Goal: Information Seeking & Learning: Compare options

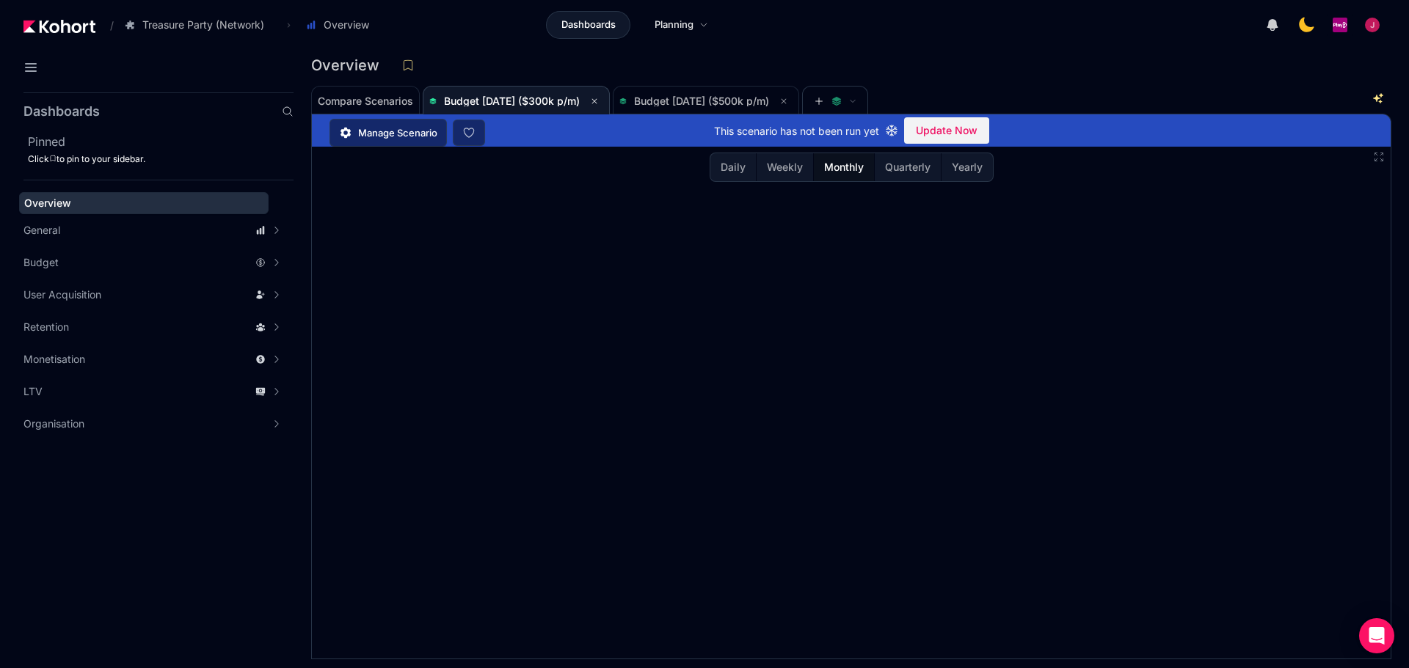
click at [1090, 103] on div "Compare Scenarios Budget [DATE] ($300k p/m) Budget [DATE] ($500k p/m)" at bounding box center [840, 99] width 1059 height 29
click at [716, 97] on span "Budget [DATE] ($500k p/m)" at bounding box center [701, 101] width 135 height 12
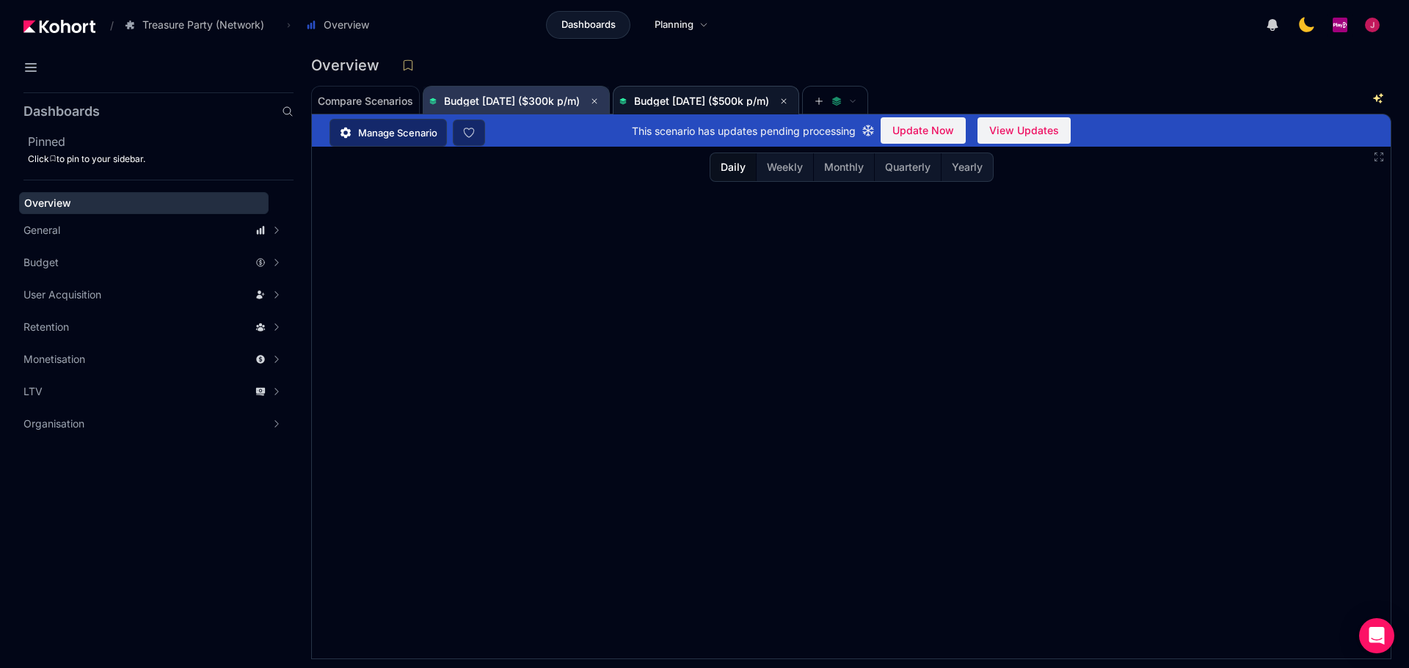
click at [565, 106] on span "Budget [DATE] ($300k p/m)" at bounding box center [512, 101] width 136 height 12
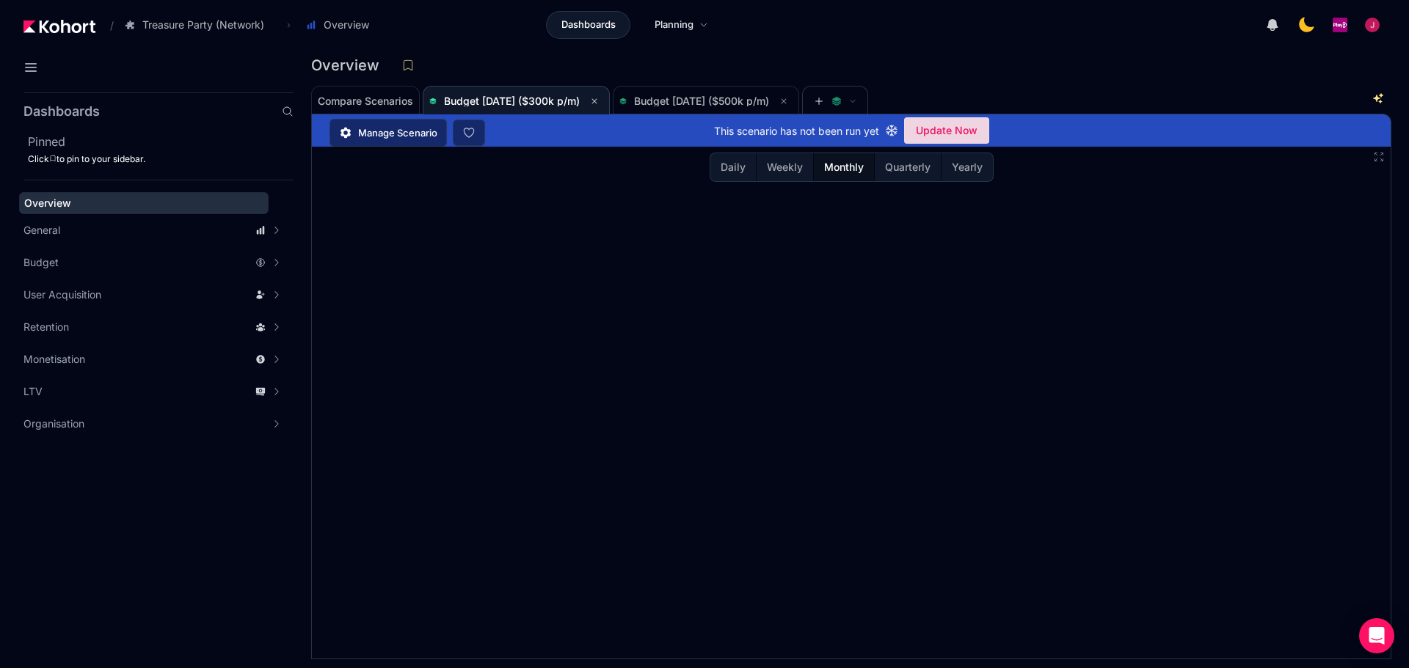
click at [946, 130] on span "Update Now" at bounding box center [947, 131] width 62 height 22
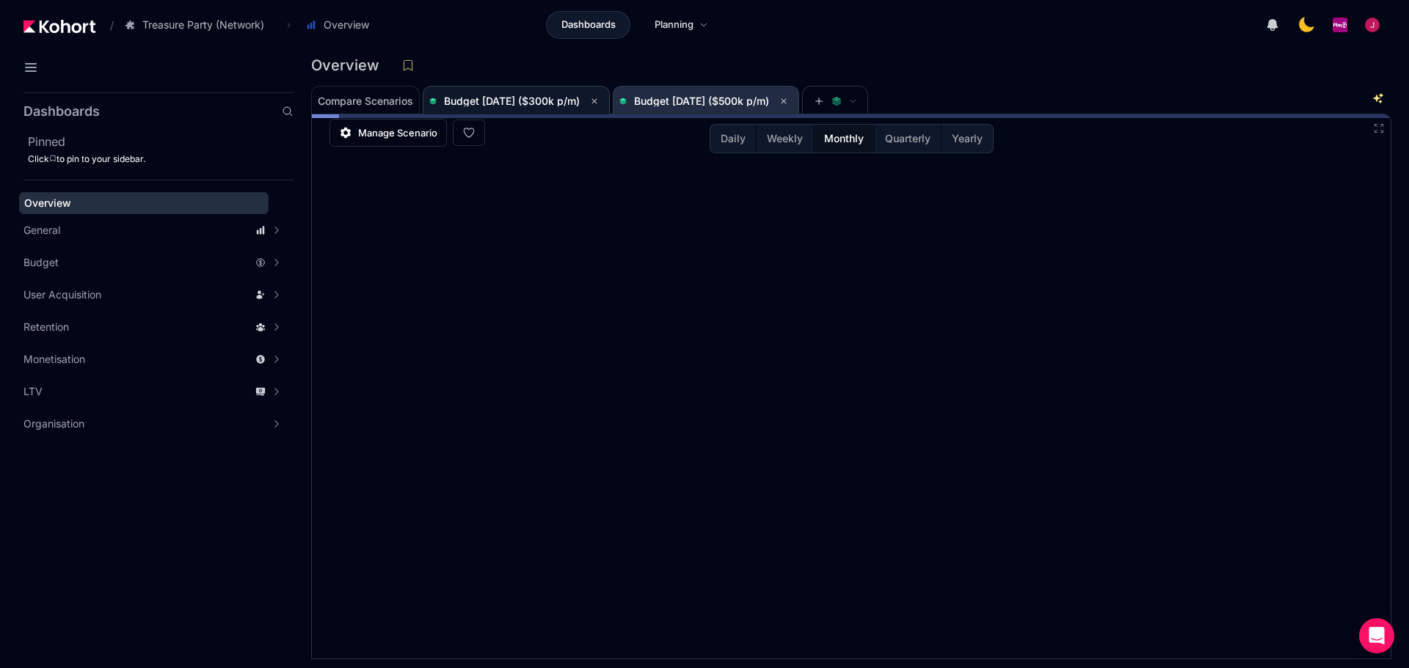
click at [736, 105] on span "Budget [DATE] ($500k p/m)" at bounding box center [701, 101] width 135 height 12
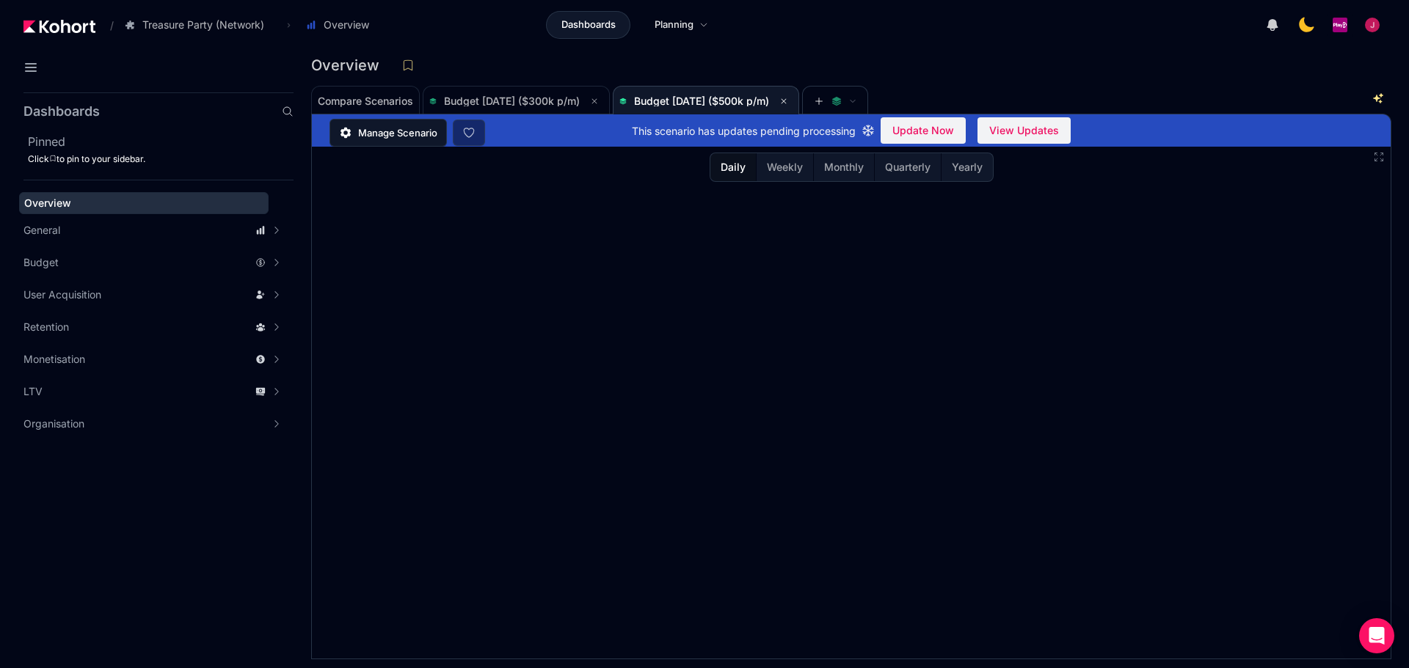
click at [407, 138] on span "Manage Scenario" at bounding box center [397, 132] width 79 height 15
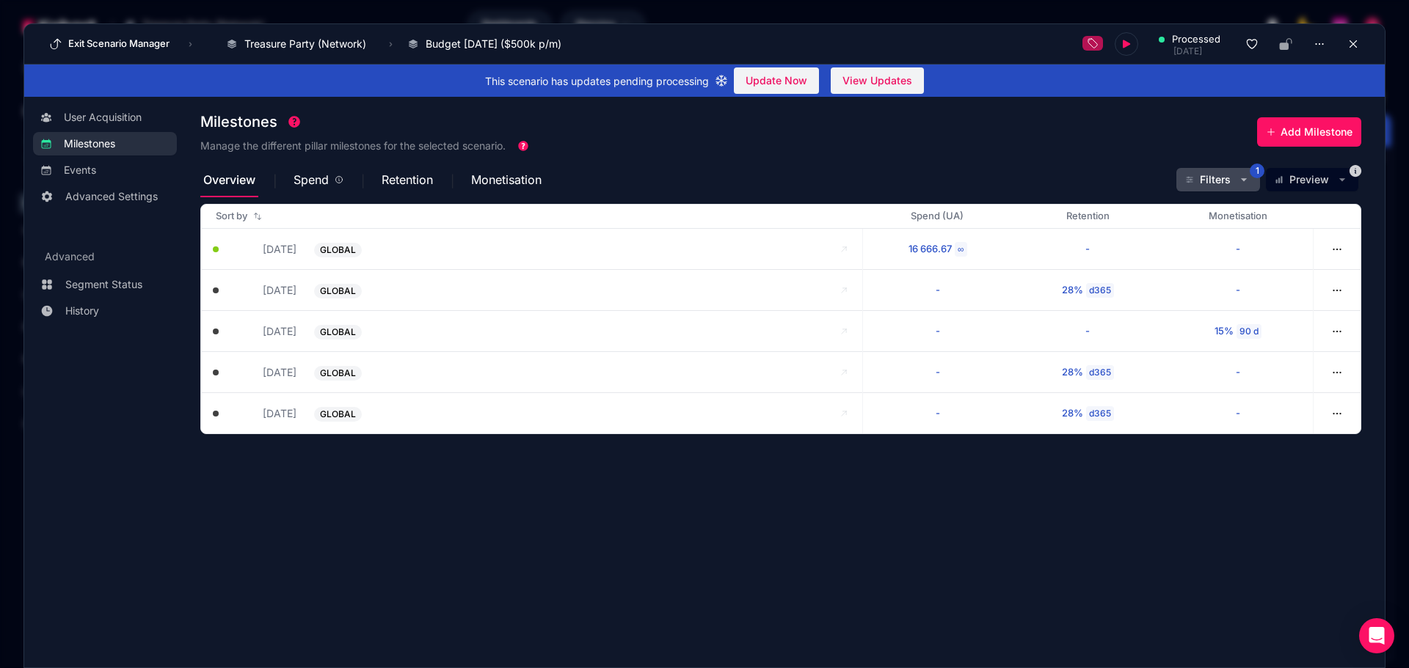
click at [1126, 183] on icon "button" at bounding box center [1189, 179] width 9 height 9
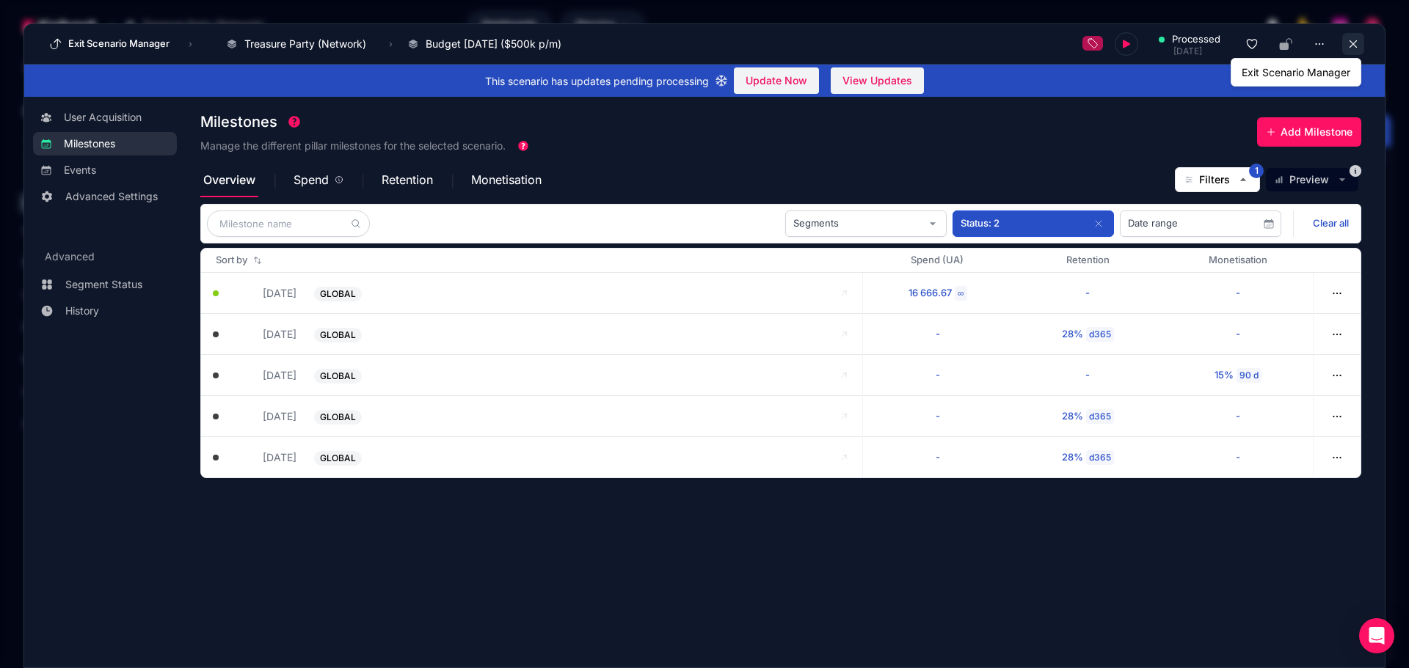
click at [1126, 43] on icon at bounding box center [1353, 43] width 13 height 13
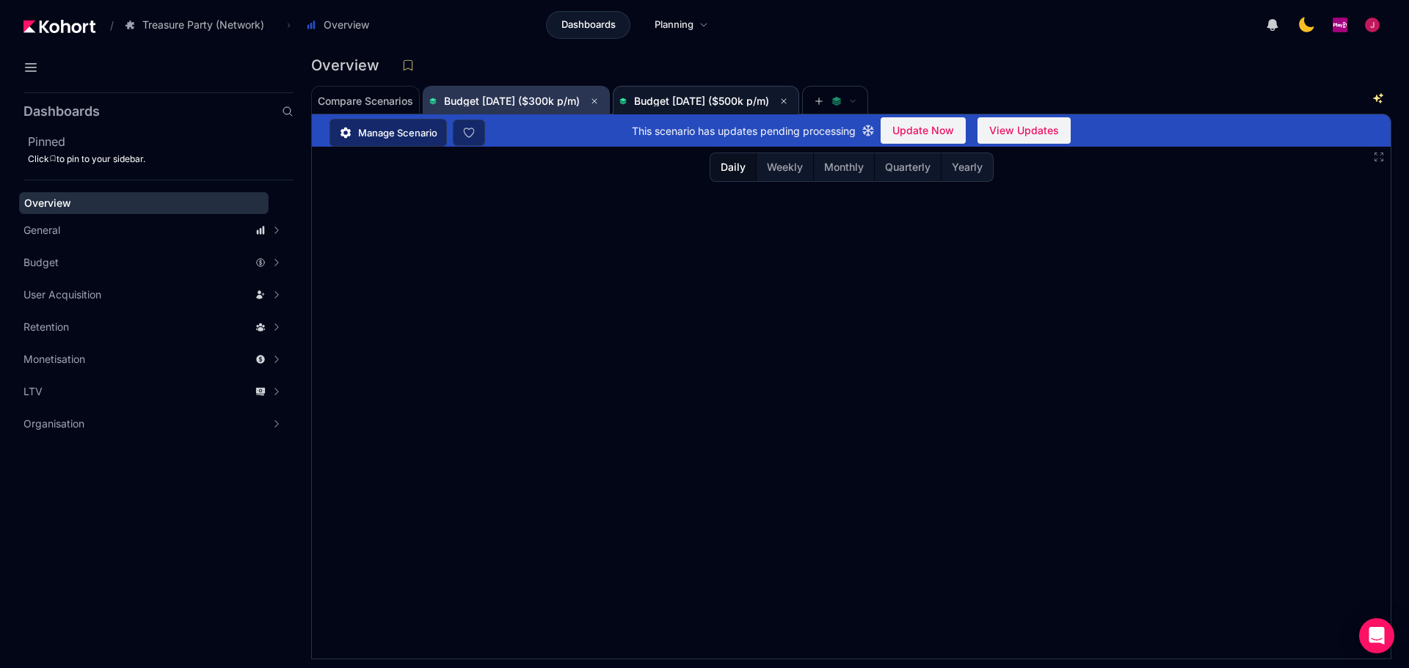
click at [550, 99] on span "Budget [DATE] ($300k p/m)" at bounding box center [512, 101] width 136 height 12
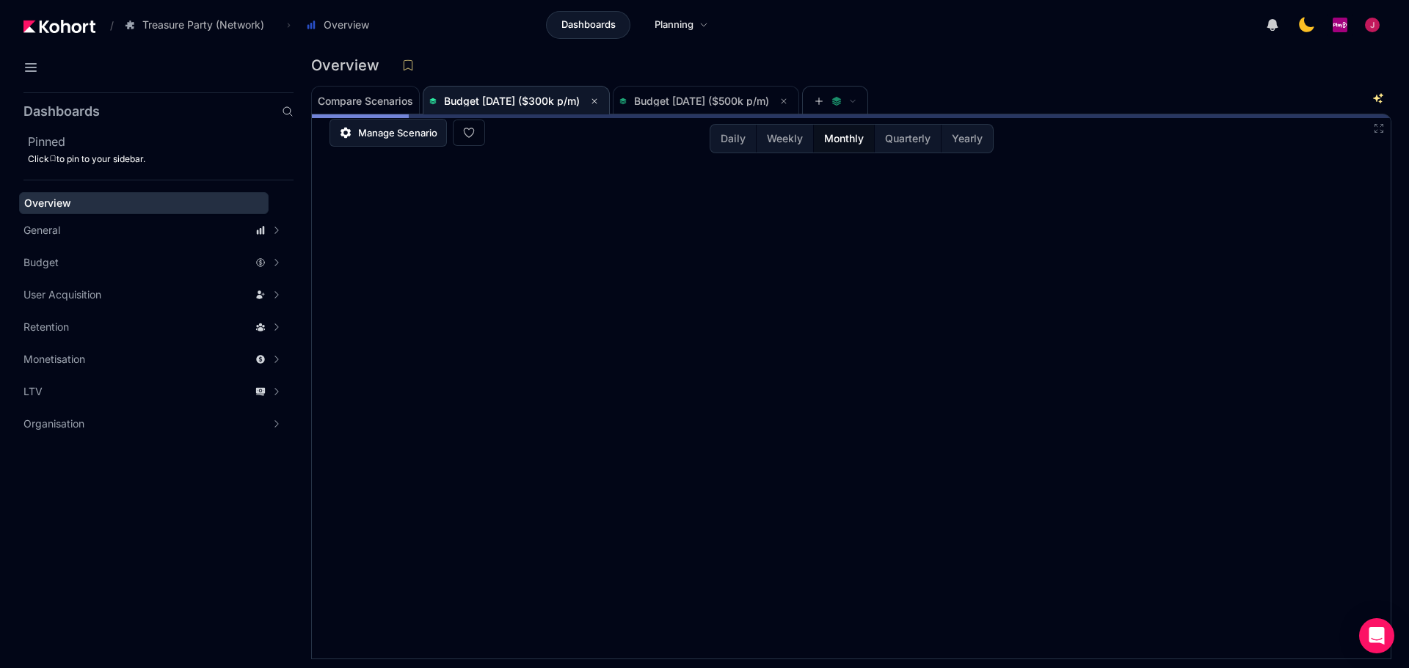
click at [371, 129] on span "Manage Scenario" at bounding box center [397, 132] width 79 height 15
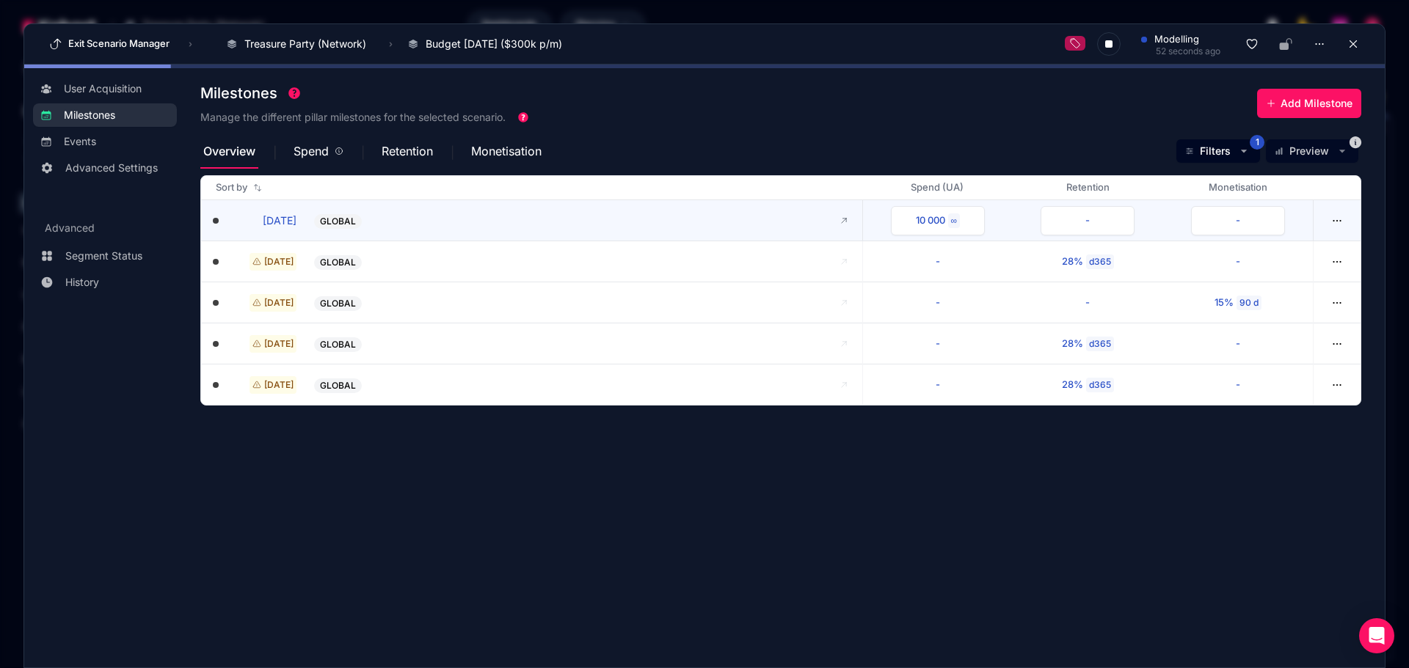
click at [264, 223] on button "[DATE]" at bounding box center [263, 220] width 66 height 15
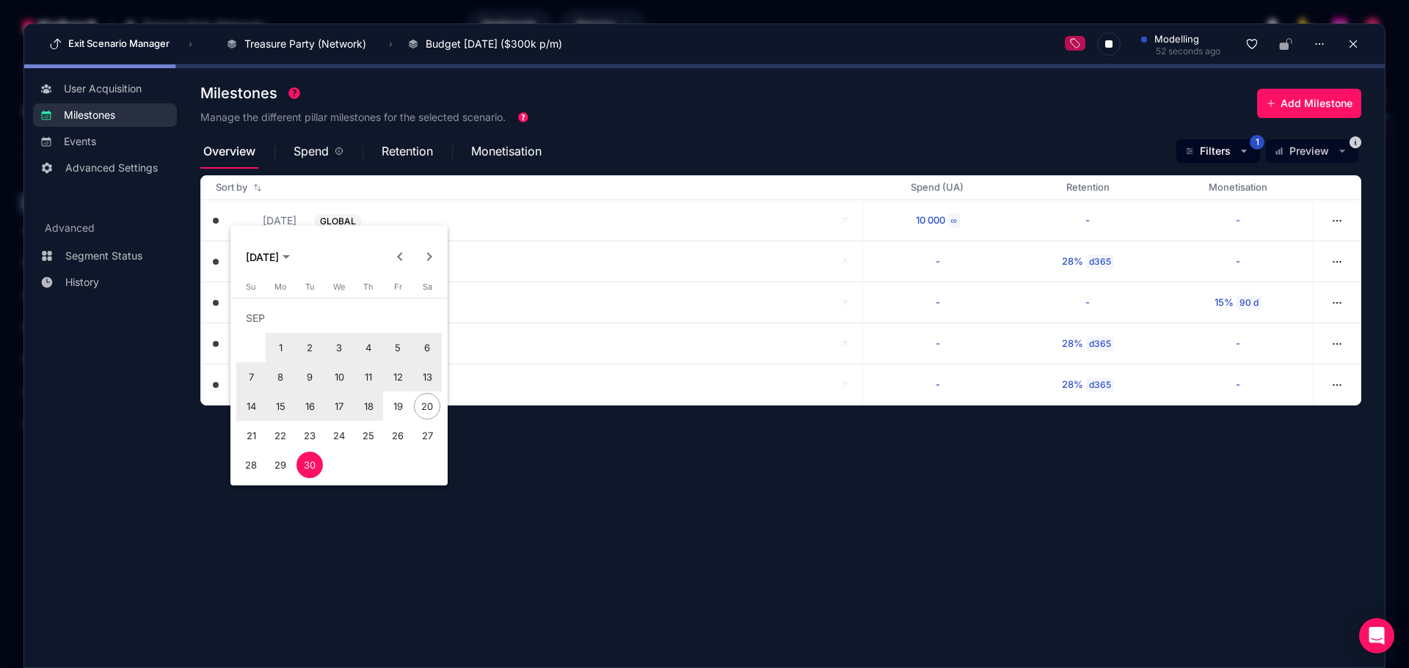
click at [401, 256] on span "Previous month" at bounding box center [399, 256] width 29 height 29
click at [289, 468] on span "30" at bounding box center [280, 465] width 26 height 26
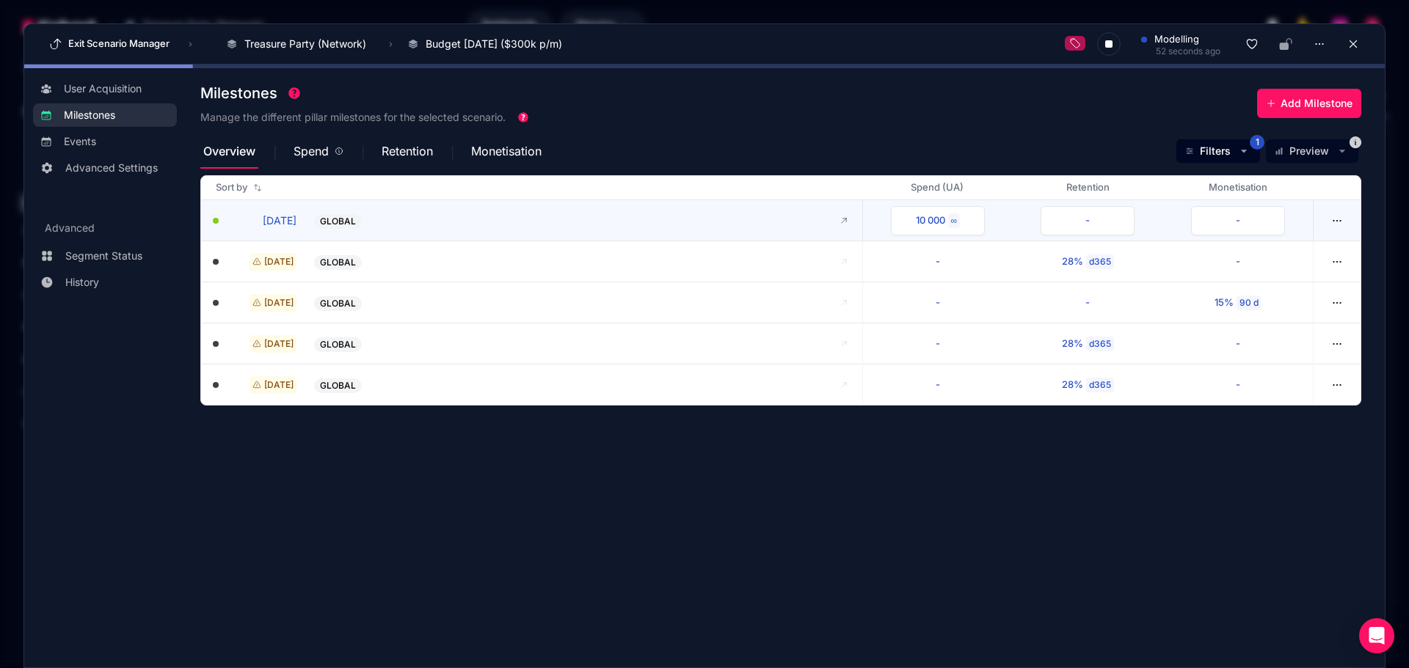
click at [286, 225] on button "[DATE]" at bounding box center [263, 220] width 66 height 15
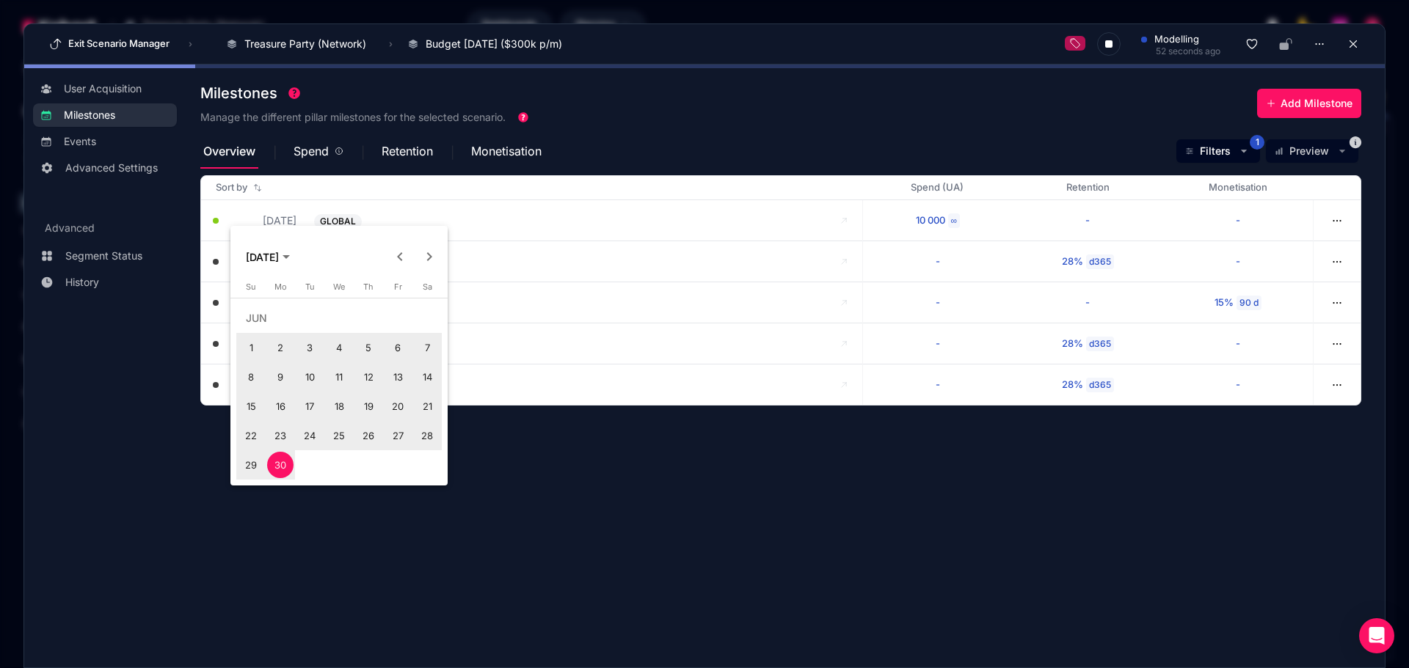
click at [282, 467] on span "30" at bounding box center [280, 465] width 26 height 26
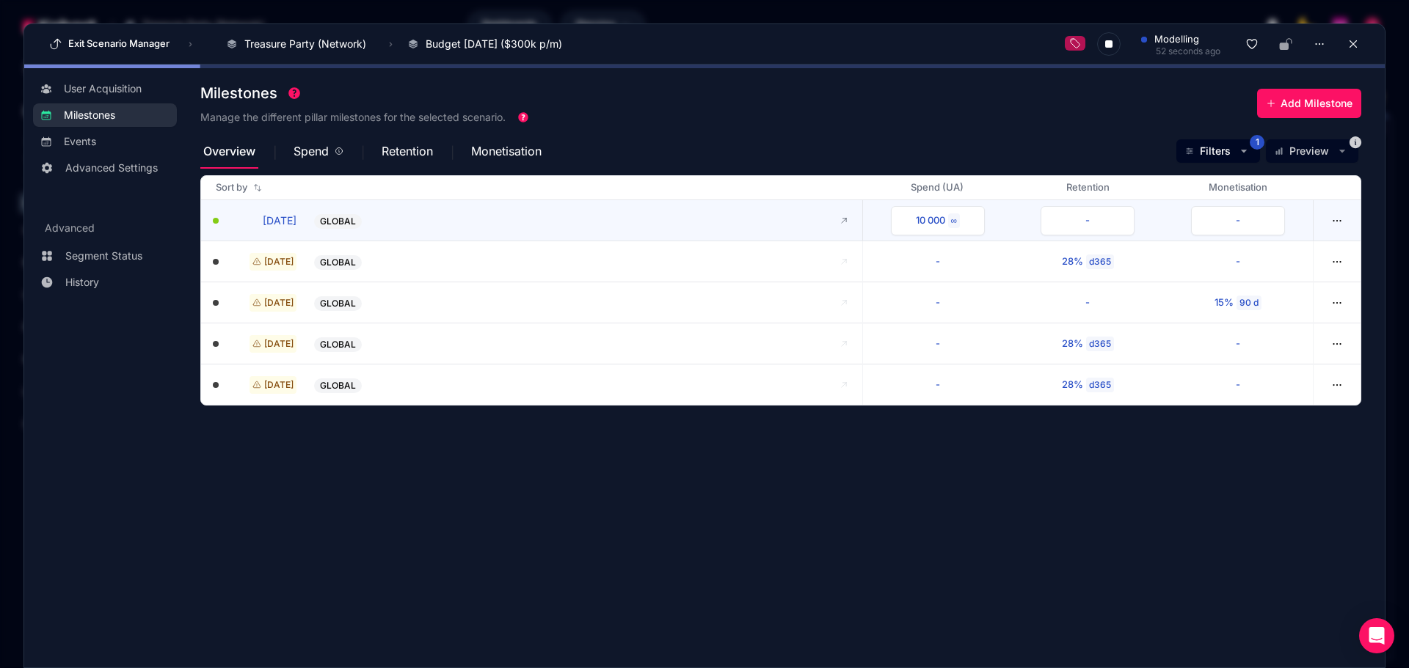
click at [294, 217] on button "[DATE]" at bounding box center [263, 220] width 66 height 15
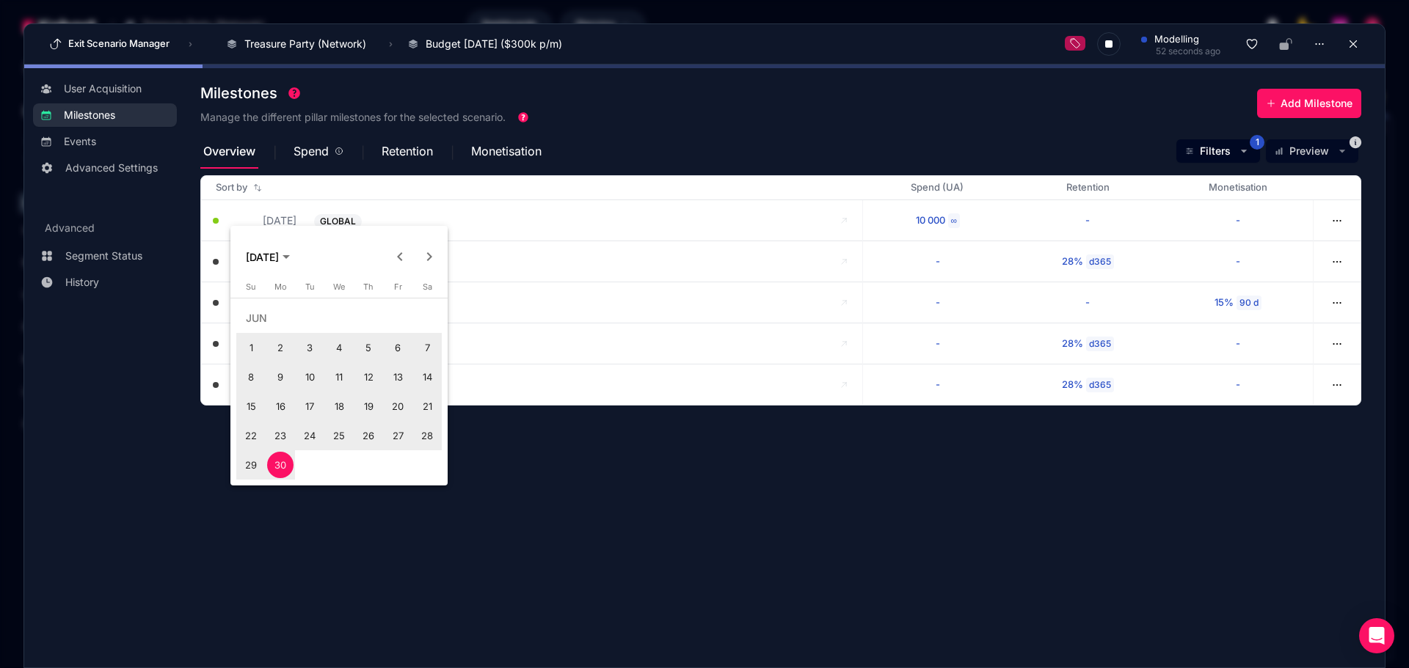
click at [431, 257] on span "Next month" at bounding box center [429, 256] width 29 height 29
click at [313, 348] on span "1" at bounding box center [309, 348] width 26 height 26
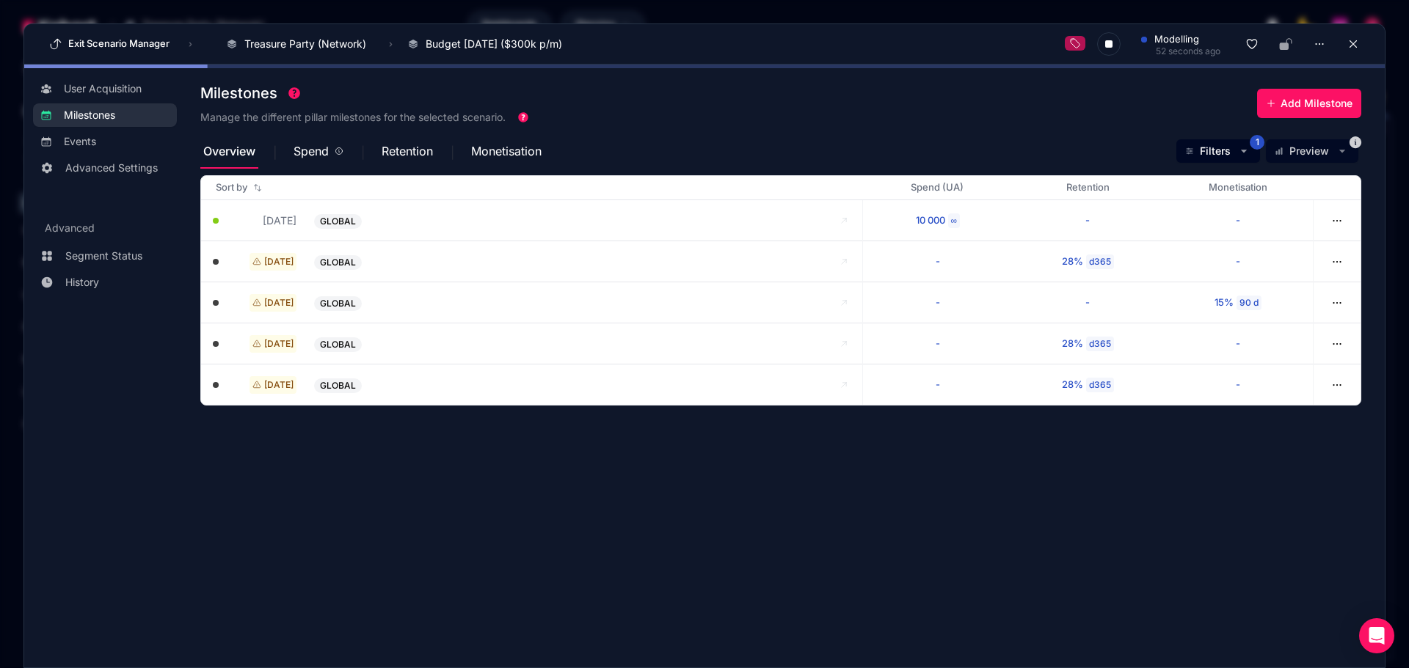
click at [630, 511] on section "Milestones Manage the different pillar milestones for the selected scenario. Ad…" at bounding box center [792, 360] width 1184 height 567
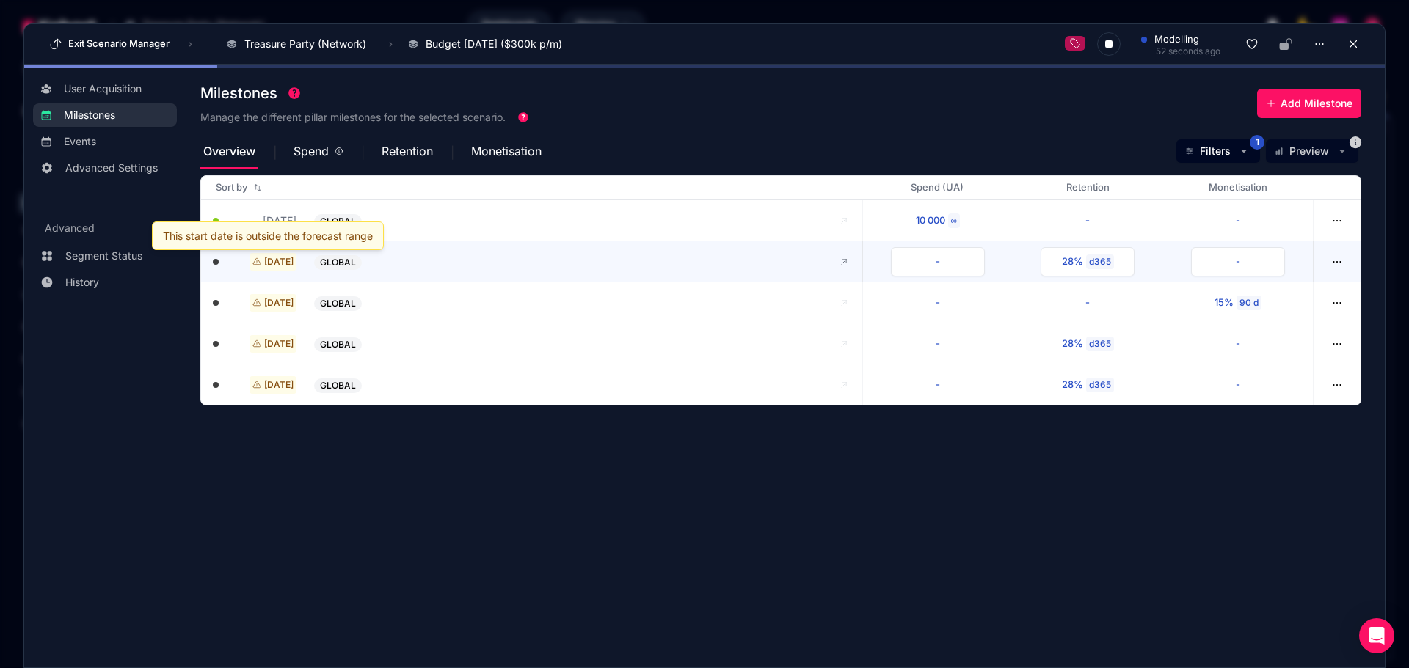
click at [276, 261] on span "[DATE]" at bounding box center [278, 262] width 29 height 12
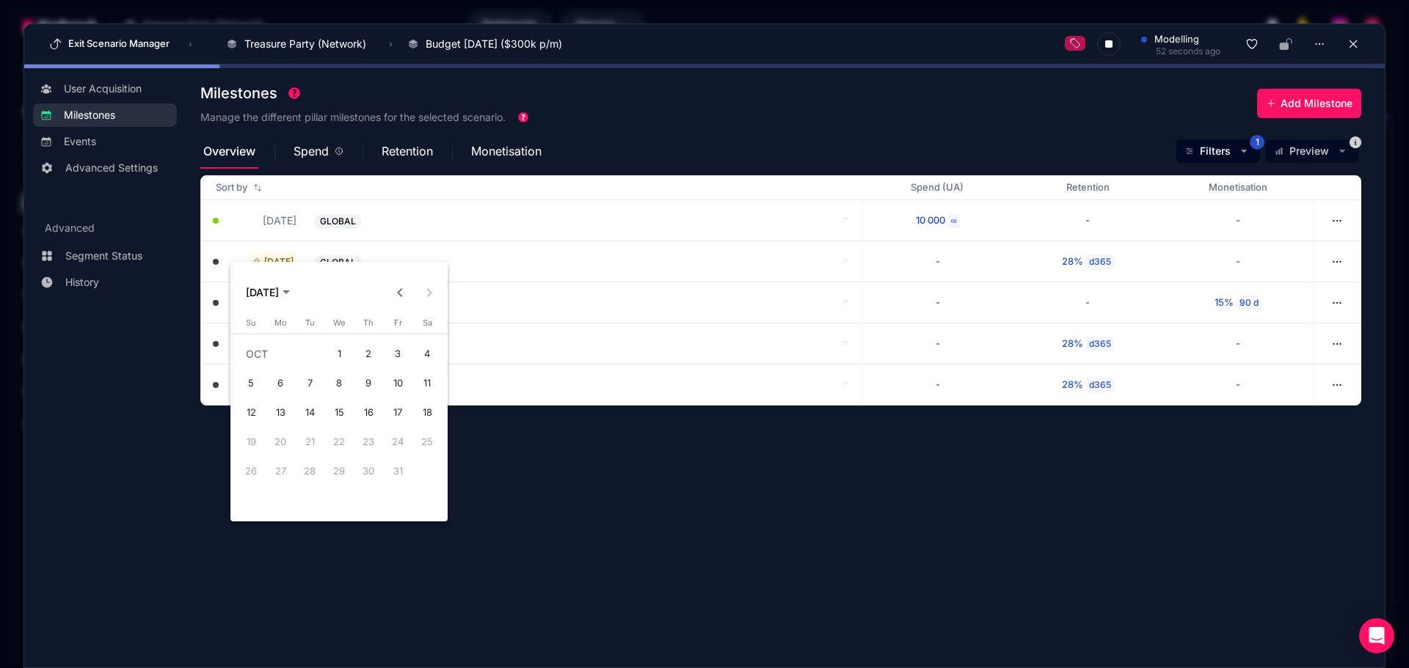
click at [699, 559] on div at bounding box center [704, 334] width 1409 height 668
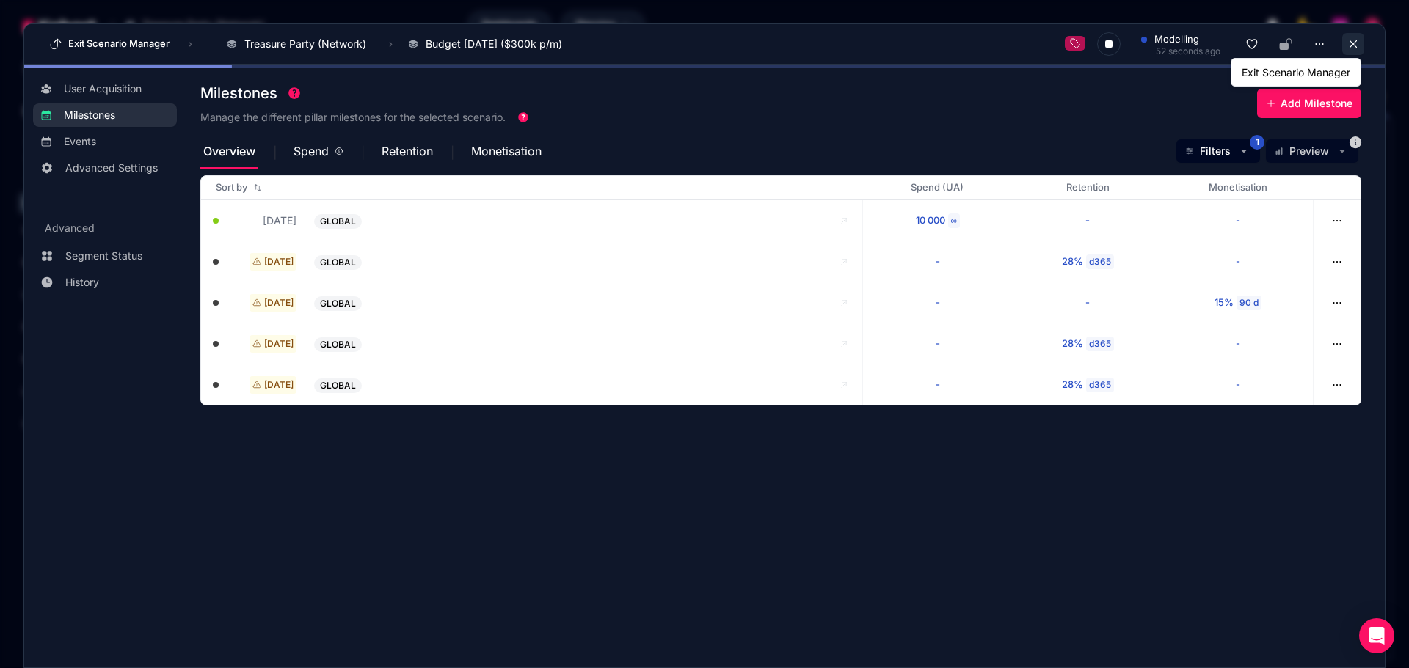
click at [1126, 42] on icon at bounding box center [1353, 43] width 13 height 13
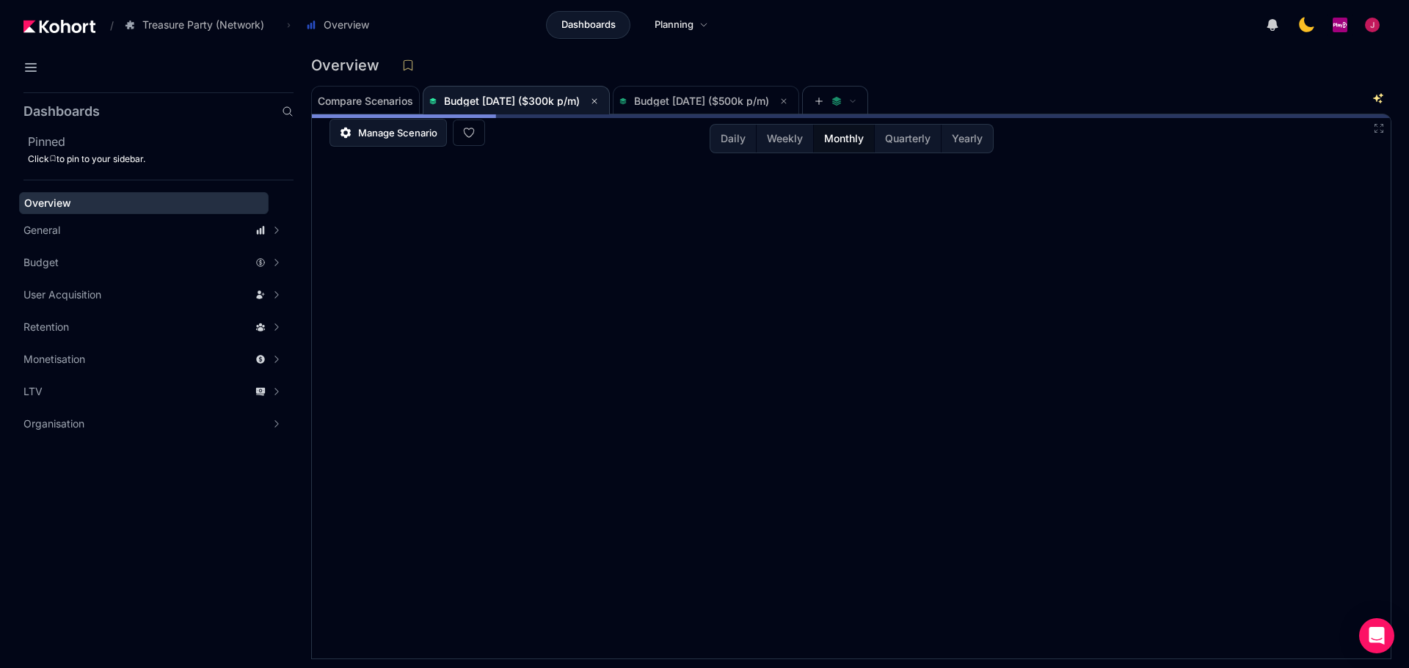
click at [403, 129] on span "Manage Scenario" at bounding box center [397, 132] width 79 height 15
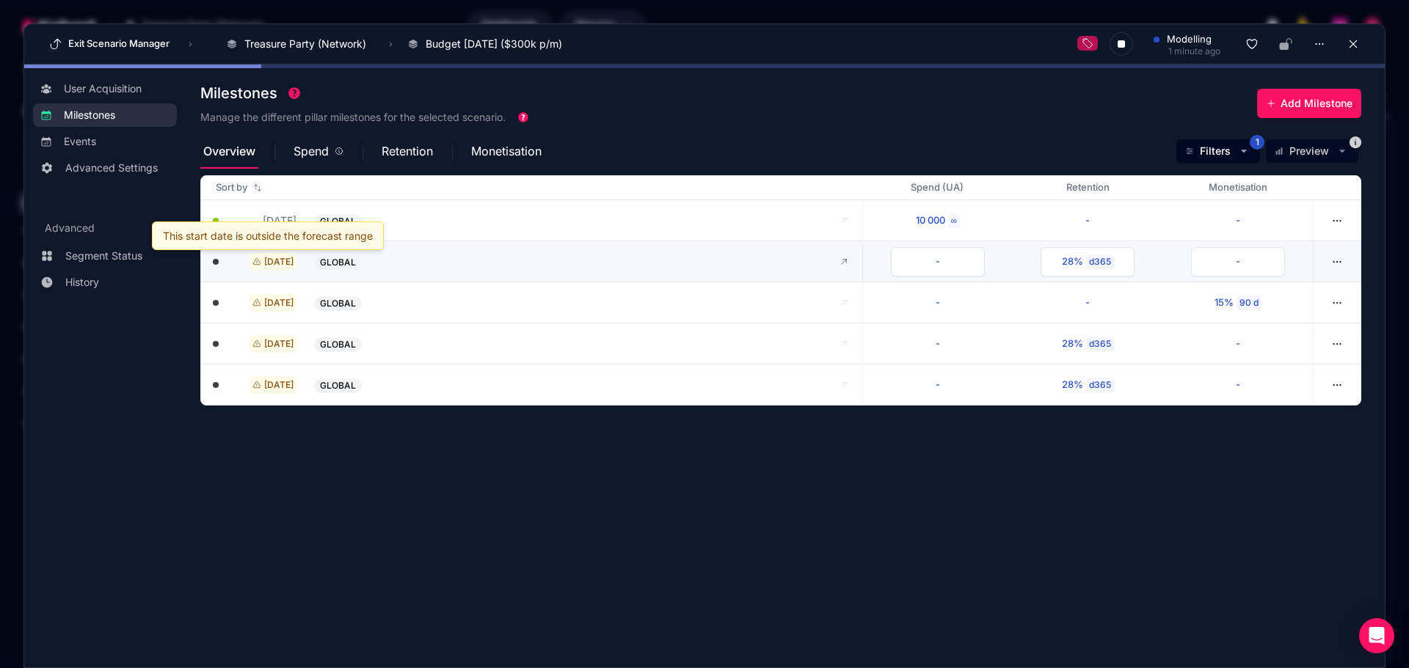
click at [264, 260] on span "[DATE]" at bounding box center [278, 262] width 29 height 12
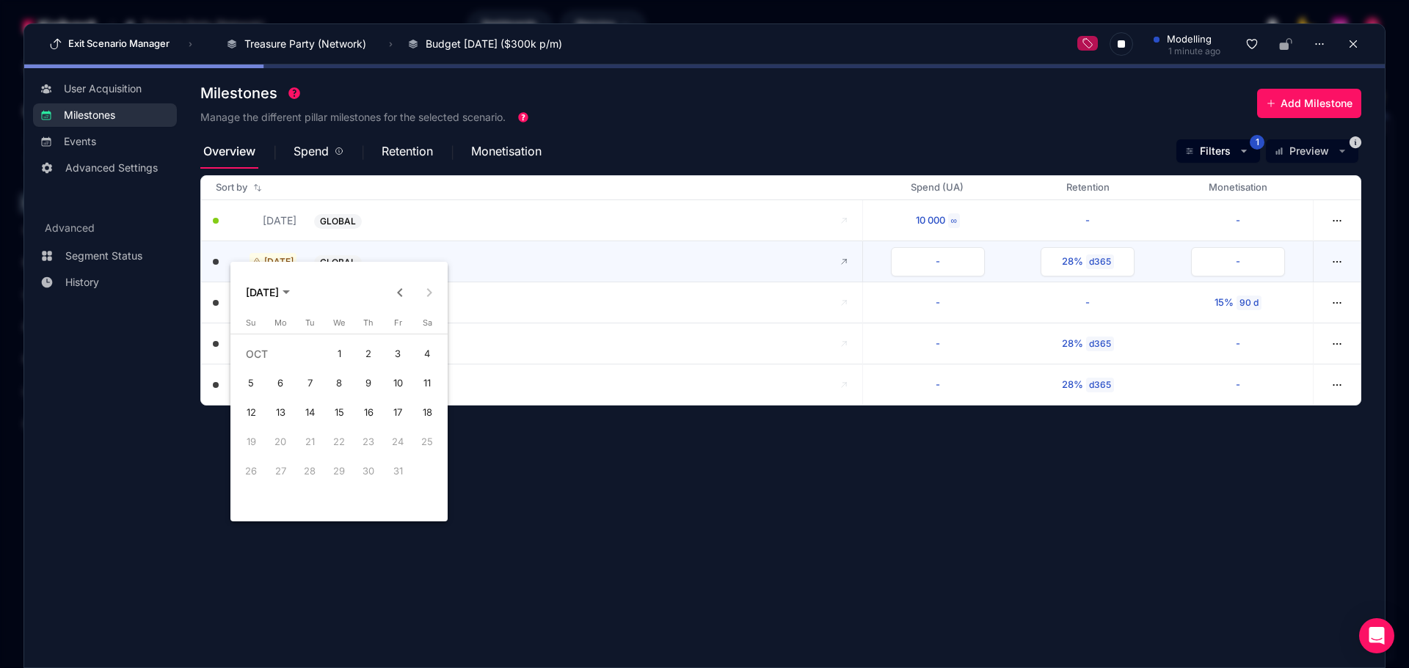
click at [259, 260] on div at bounding box center [704, 334] width 1409 height 668
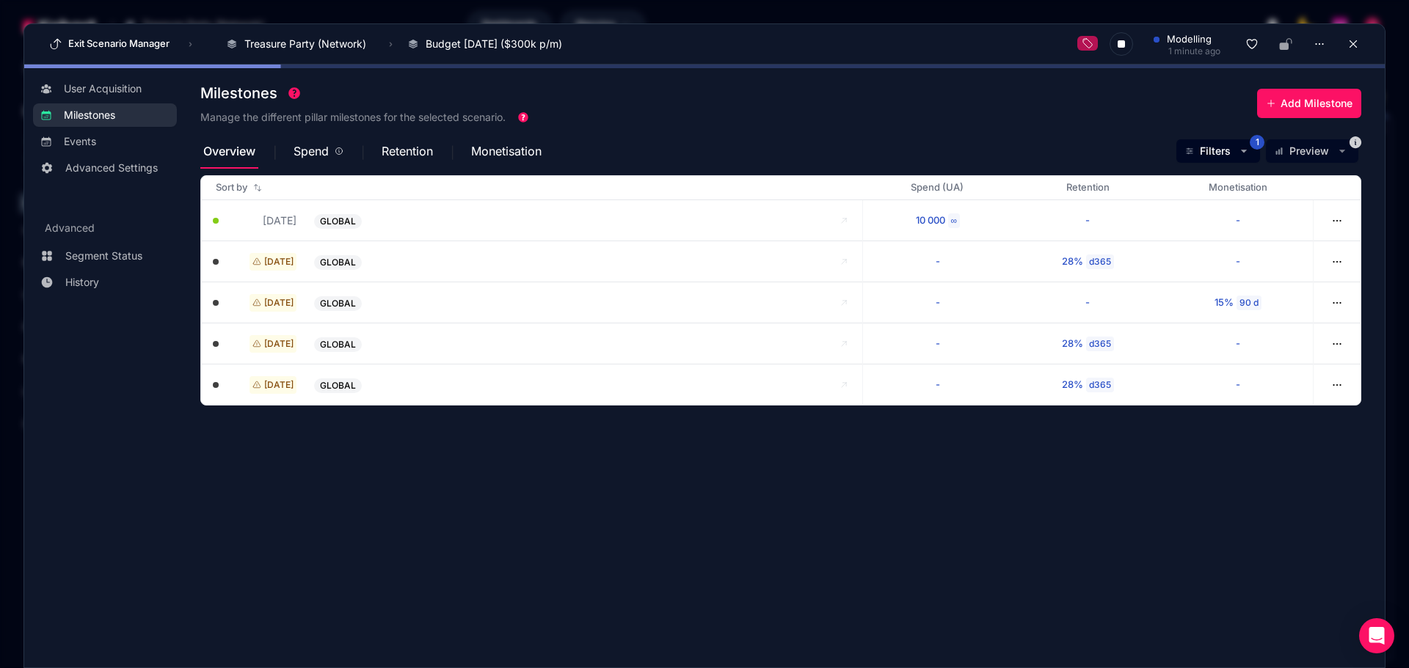
click at [891, 534] on section "Milestones Manage the different pillar milestones for the selected scenario. Ad…" at bounding box center [792, 360] width 1184 height 567
click at [977, 491] on section "Milestones Manage the different pillar milestones for the selected scenario. Ad…" at bounding box center [792, 360] width 1184 height 567
click at [1126, 148] on icon "button" at bounding box center [1243, 151] width 15 height 15
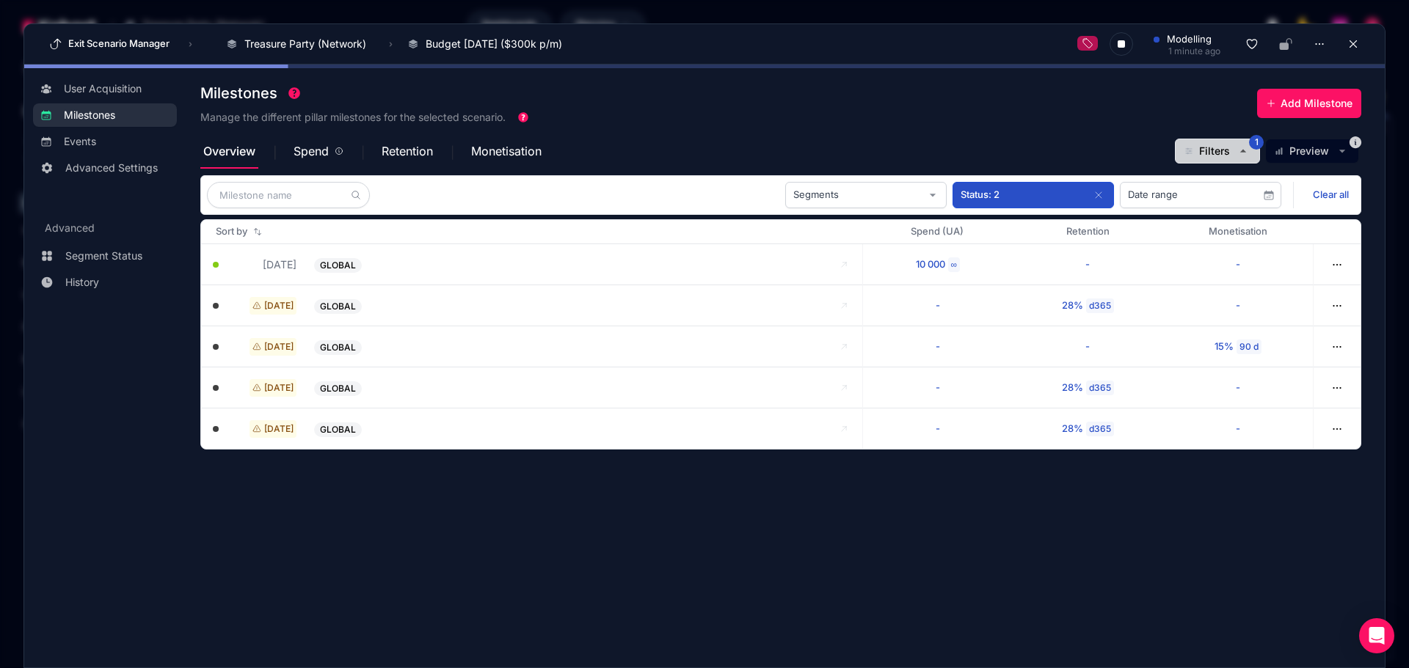
click at [1126, 148] on span "Filters" at bounding box center [1214, 151] width 31 height 15
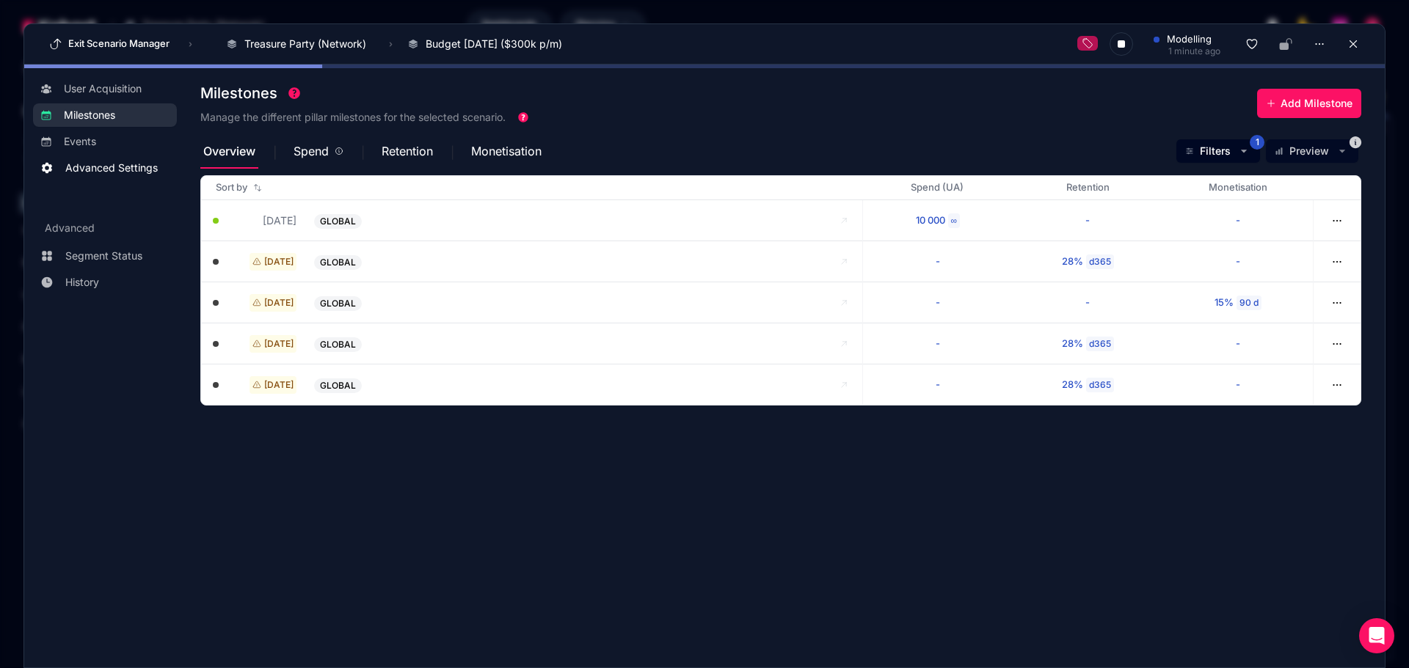
click at [115, 161] on link "Advanced Settings" at bounding box center [105, 167] width 144 height 23
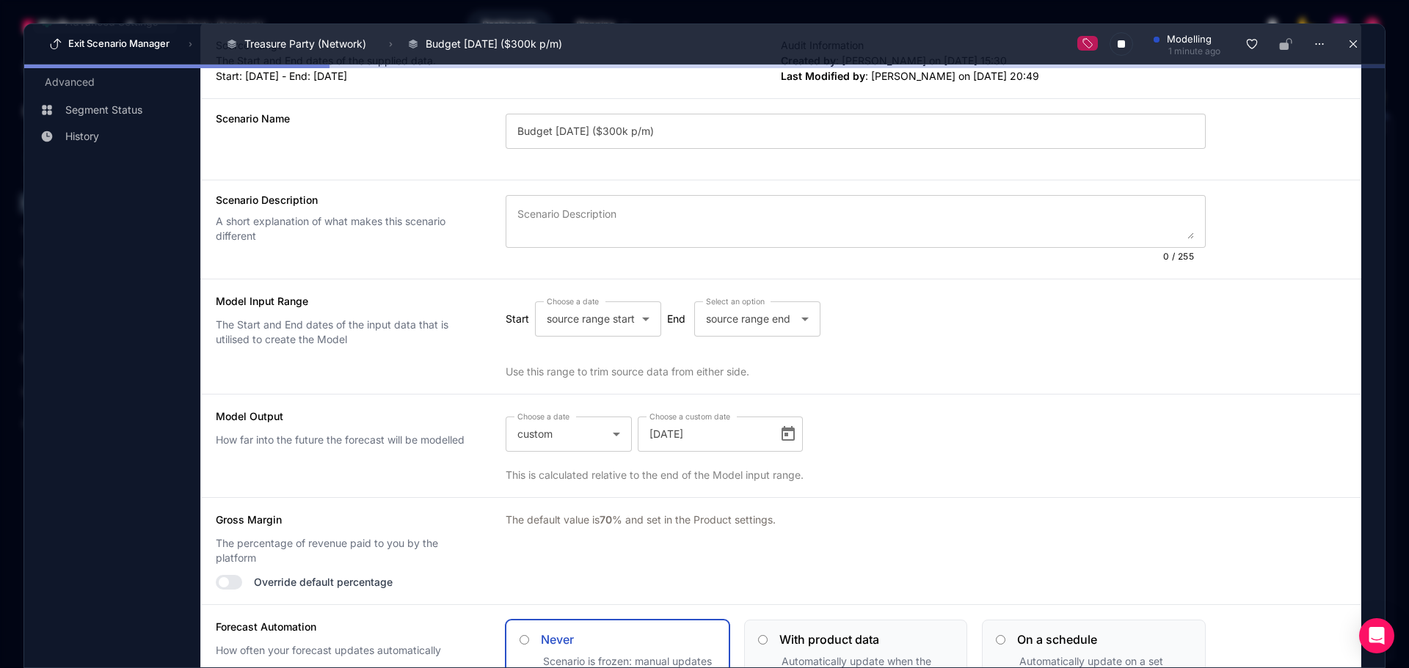
scroll to position [147, 0]
click at [781, 434] on span "Open calendar" at bounding box center [787, 433] width 29 height 29
click at [828, 183] on span "Next month" at bounding box center [833, 186] width 29 height 29
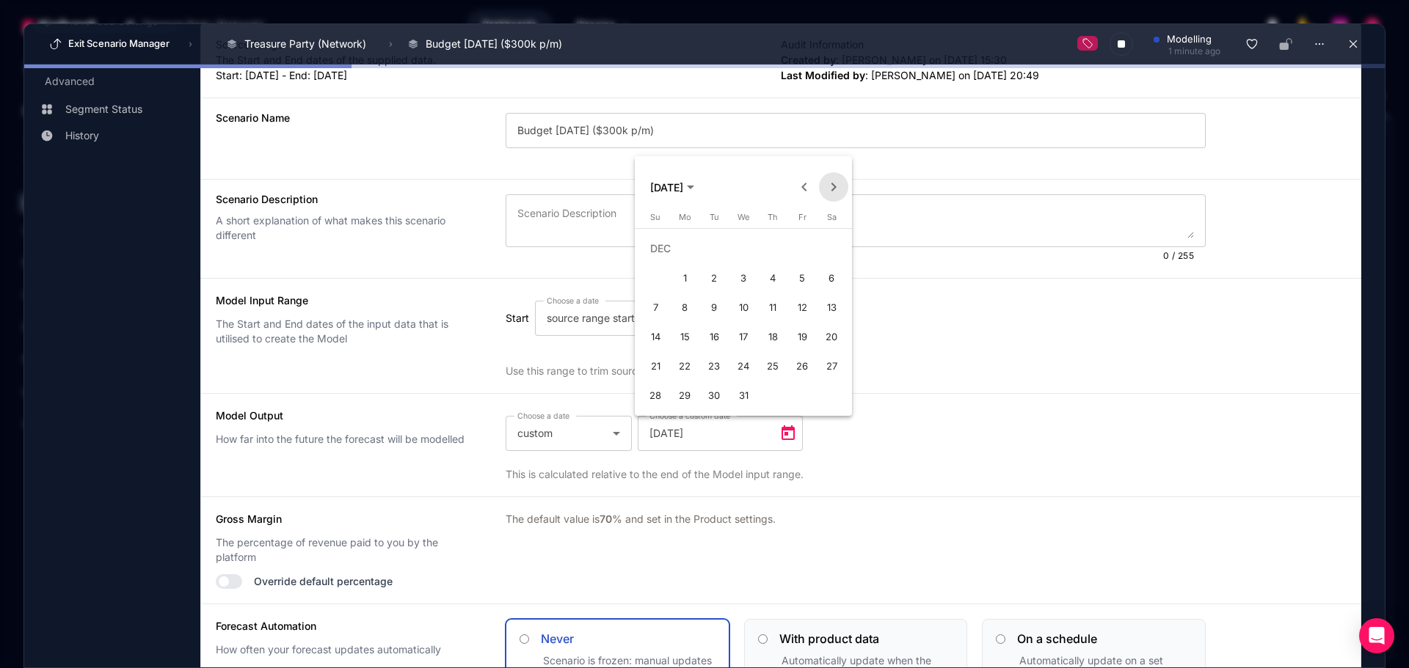
click at [828, 183] on span "Next month" at bounding box center [833, 186] width 29 height 29
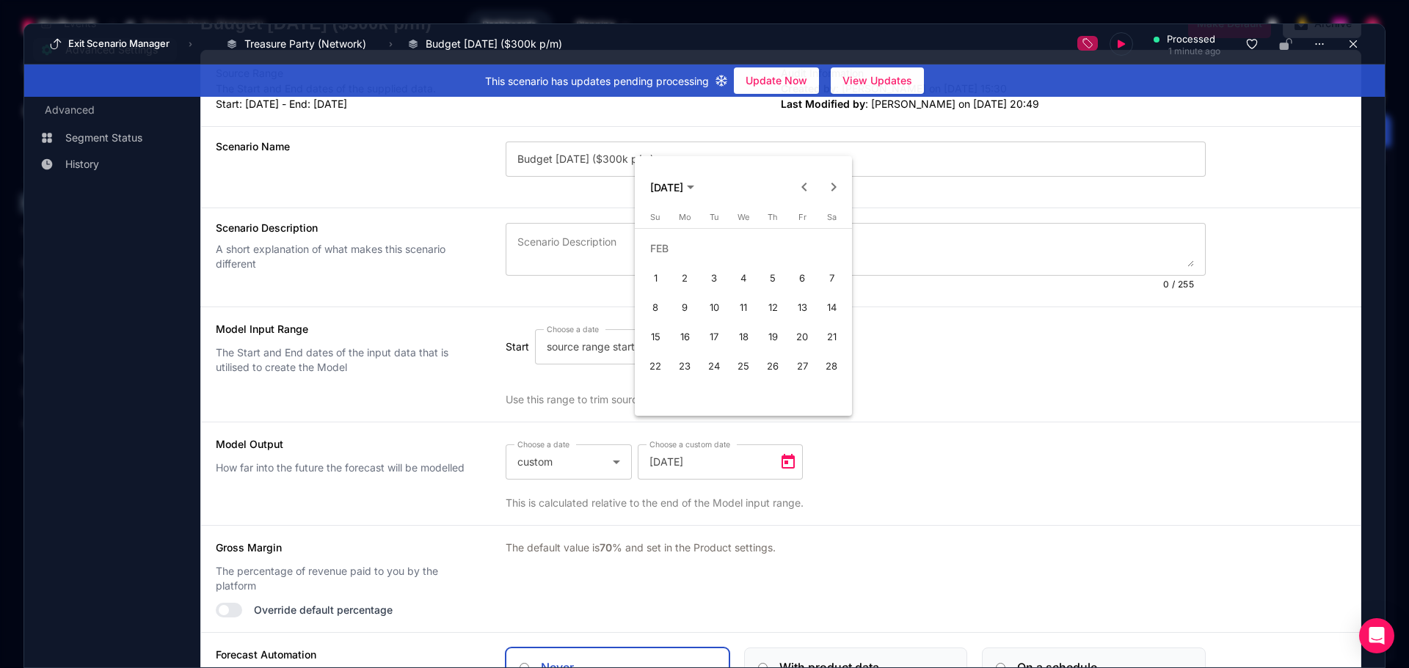
scroll to position [175, 0]
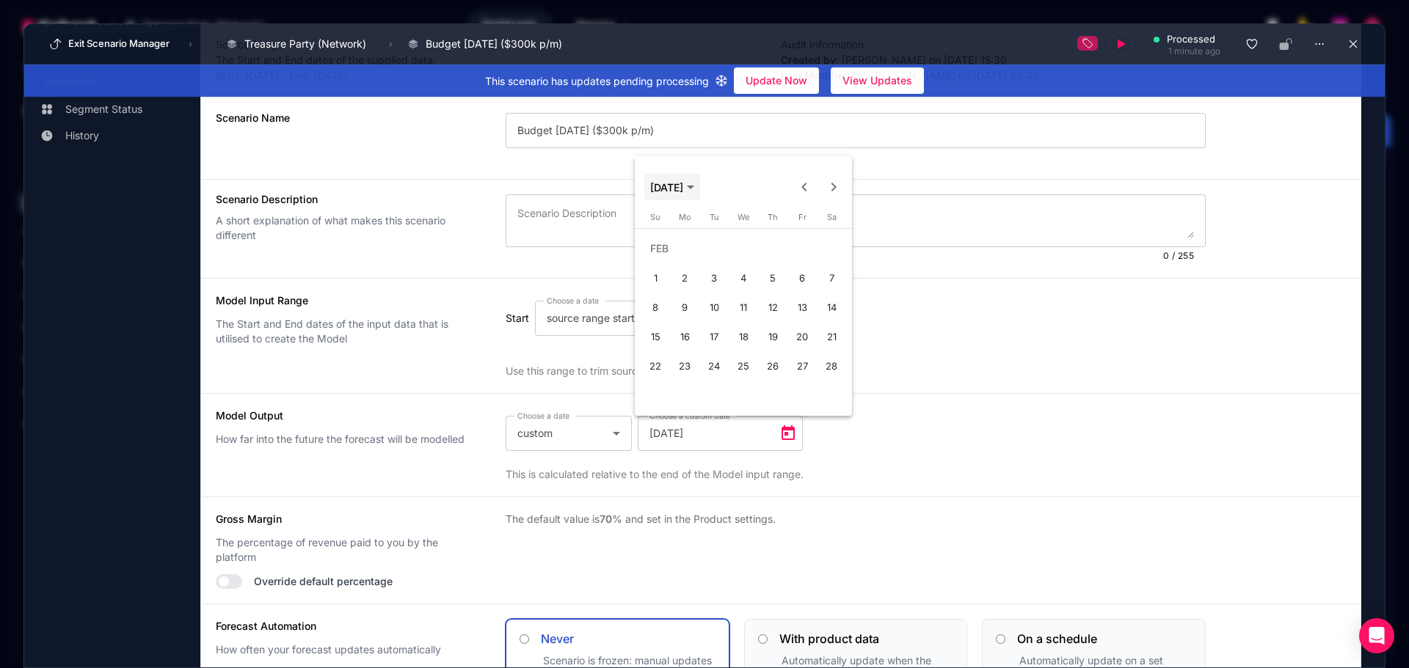
click at [694, 193] on span "[DATE]" at bounding box center [672, 187] width 44 height 12
click at [732, 349] on span "2029" at bounding box center [718, 350] width 46 height 26
click at [809, 316] on span "DEC" at bounding box center [821, 320] width 46 height 26
click at [691, 396] on span "31" at bounding box center [684, 395] width 26 height 26
type input "[DATE]"
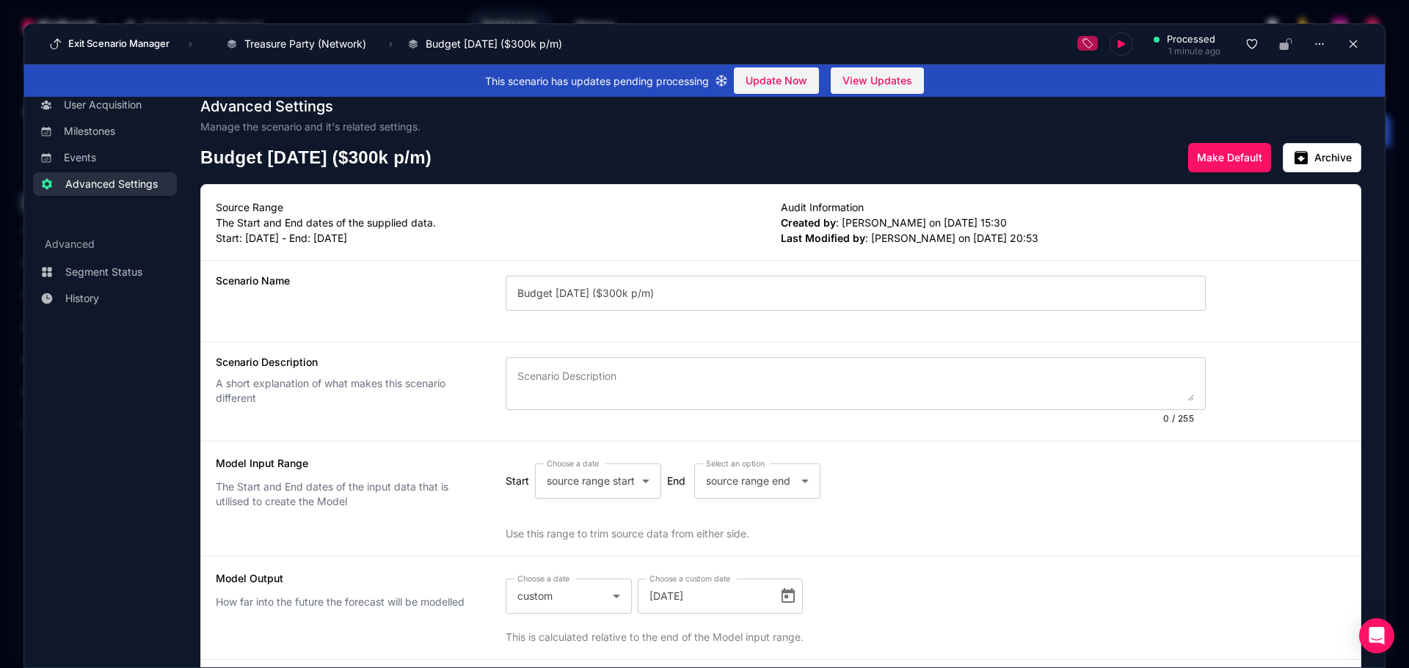
scroll to position [0, 0]
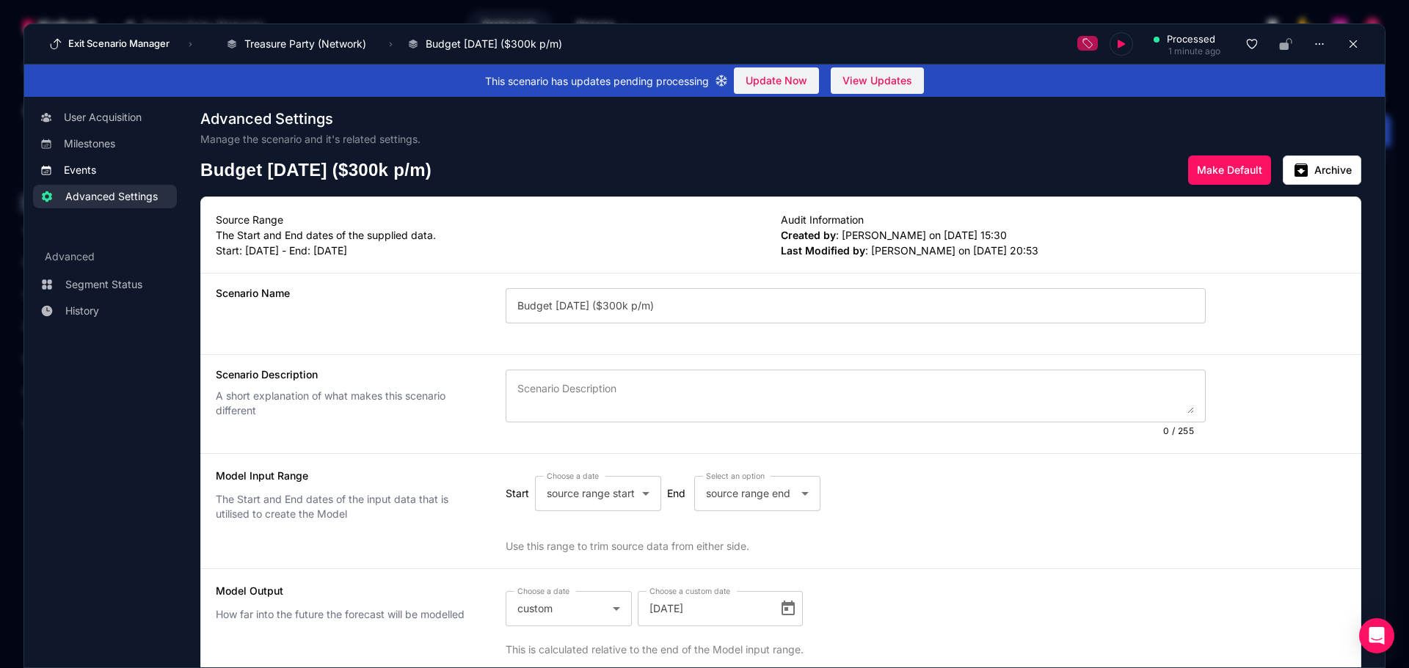
click at [114, 174] on span "Events" at bounding box center [117, 170] width 106 height 15
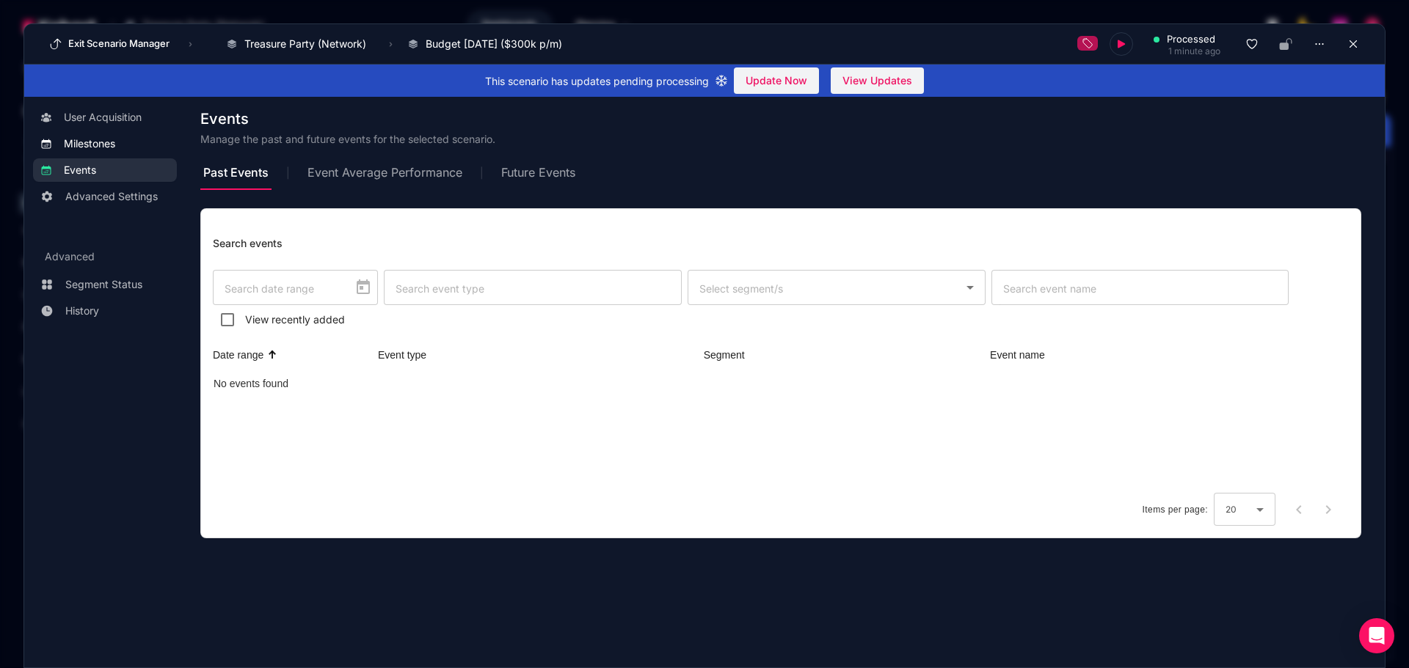
click at [100, 149] on span "Milestones" at bounding box center [89, 143] width 51 height 15
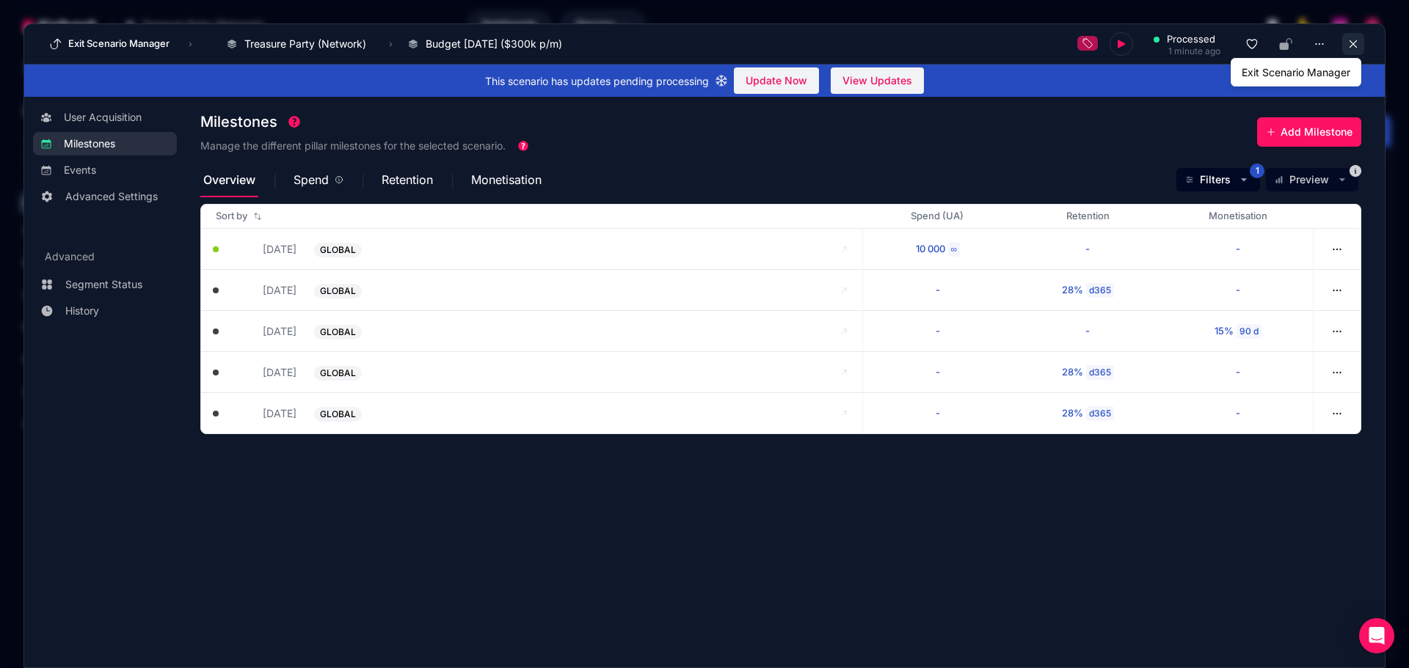
click at [1126, 40] on icon at bounding box center [1353, 43] width 13 height 13
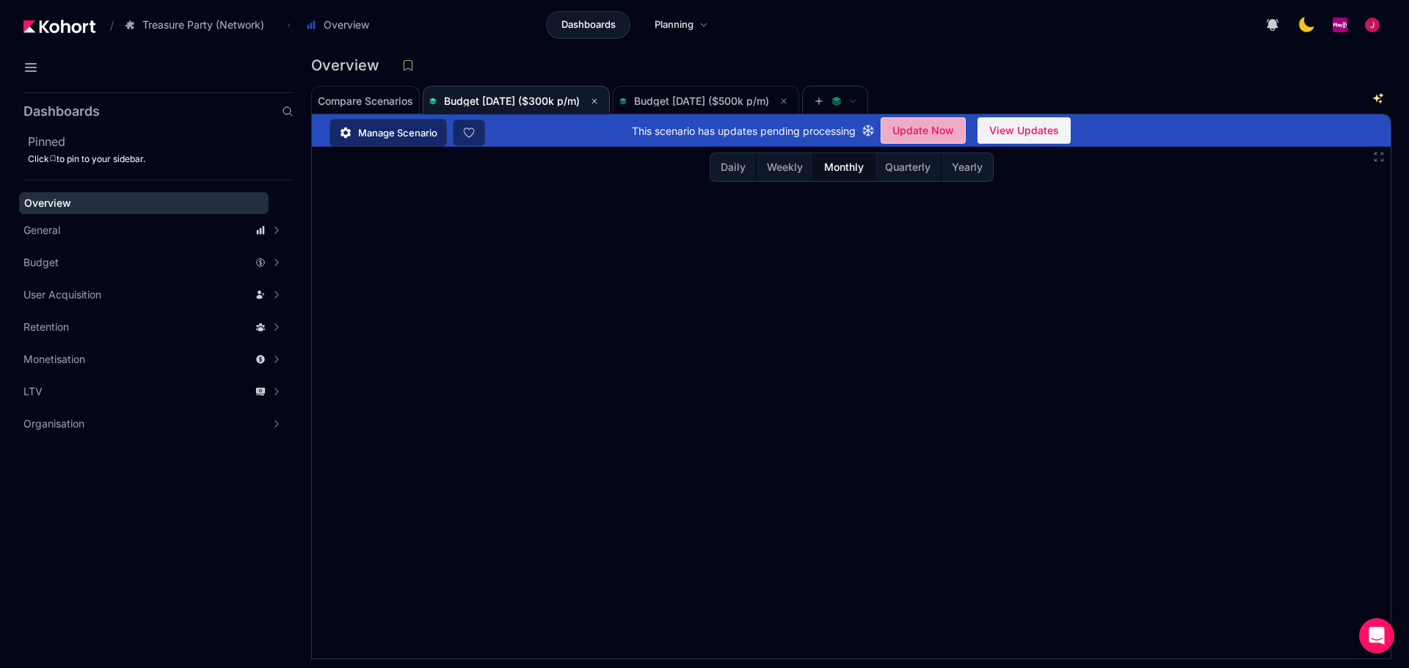
click at [936, 132] on span "Update Now" at bounding box center [923, 131] width 62 height 22
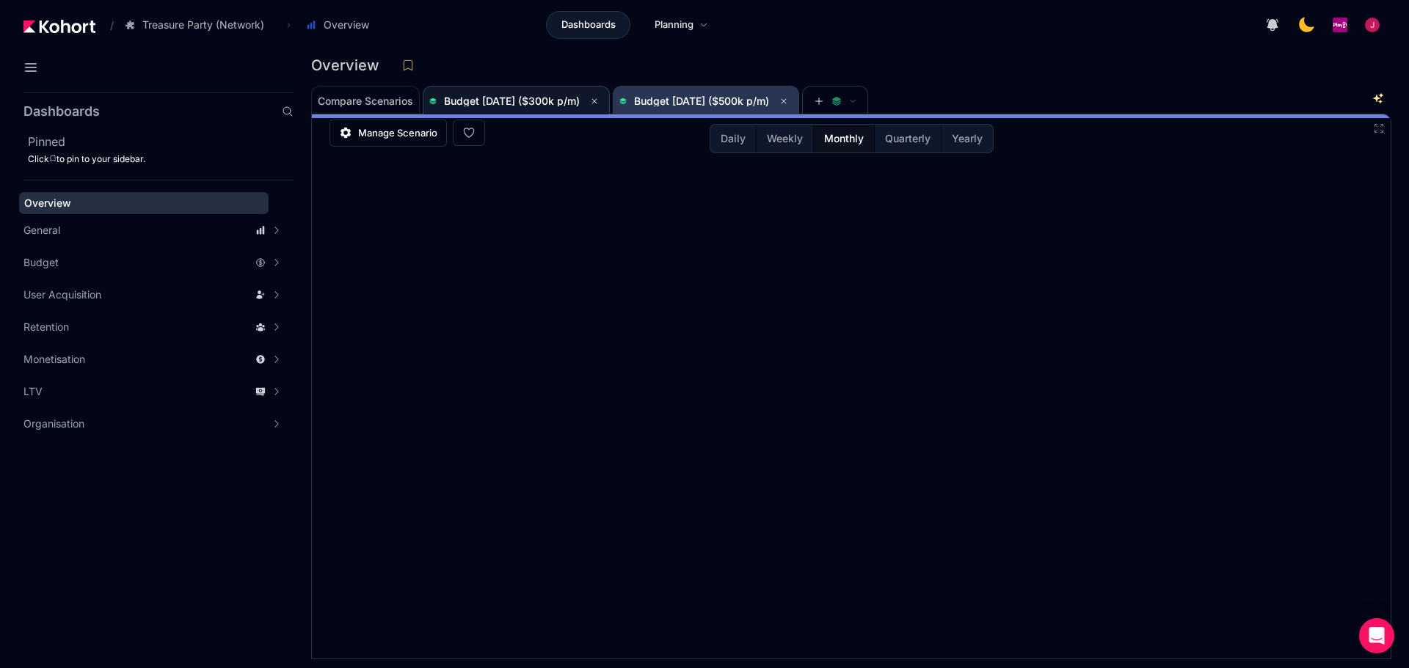
click at [699, 106] on span "Budget [DATE] ($500k p/m)" at bounding box center [705, 101] width 173 height 18
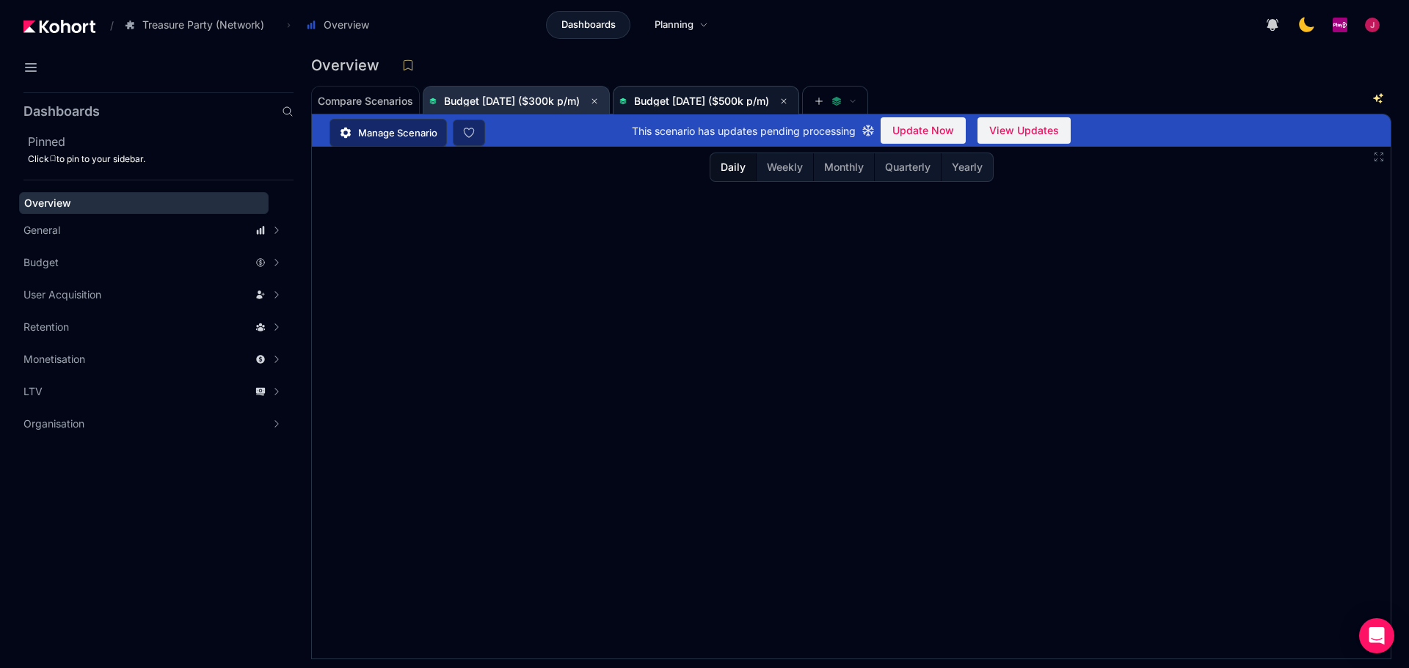
click at [553, 108] on span "Budget [DATE] ($300k p/m)" at bounding box center [516, 101] width 174 height 18
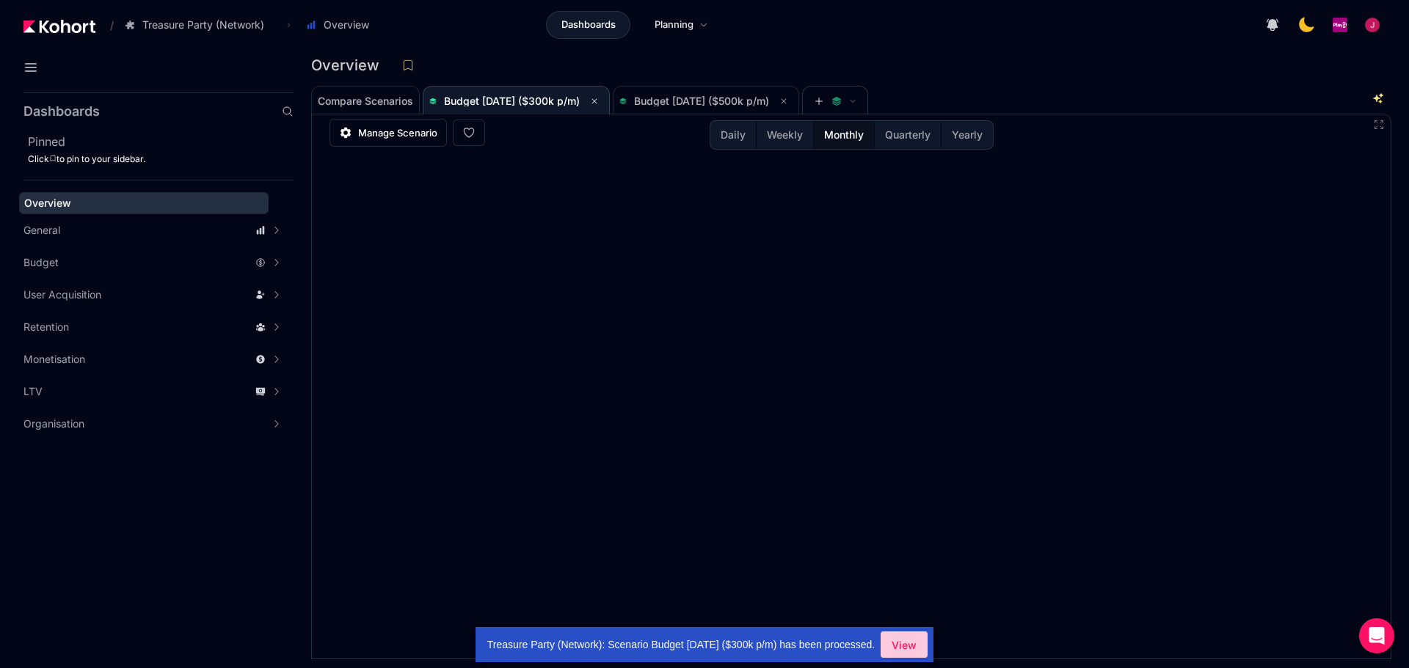
click at [906, 580] on span "View" at bounding box center [904, 645] width 25 height 15
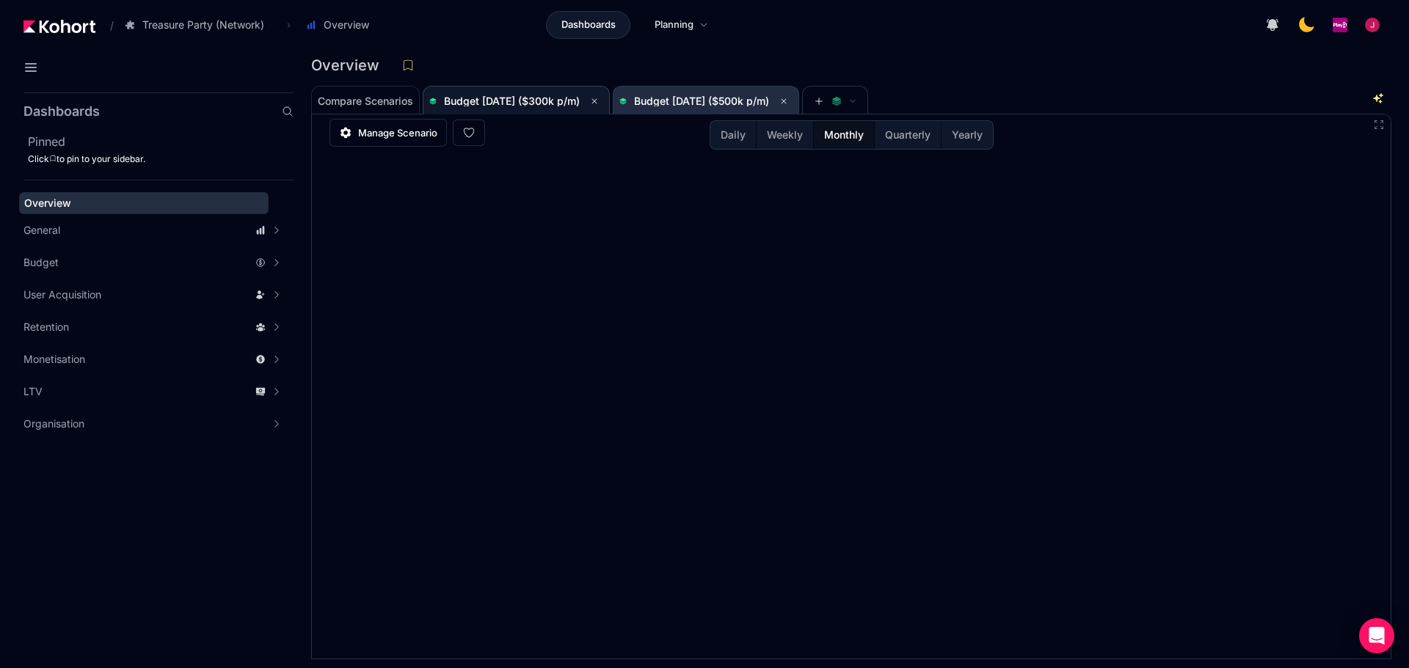
click at [678, 99] on span "Budget [DATE] ($500k p/m)" at bounding box center [701, 101] width 135 height 12
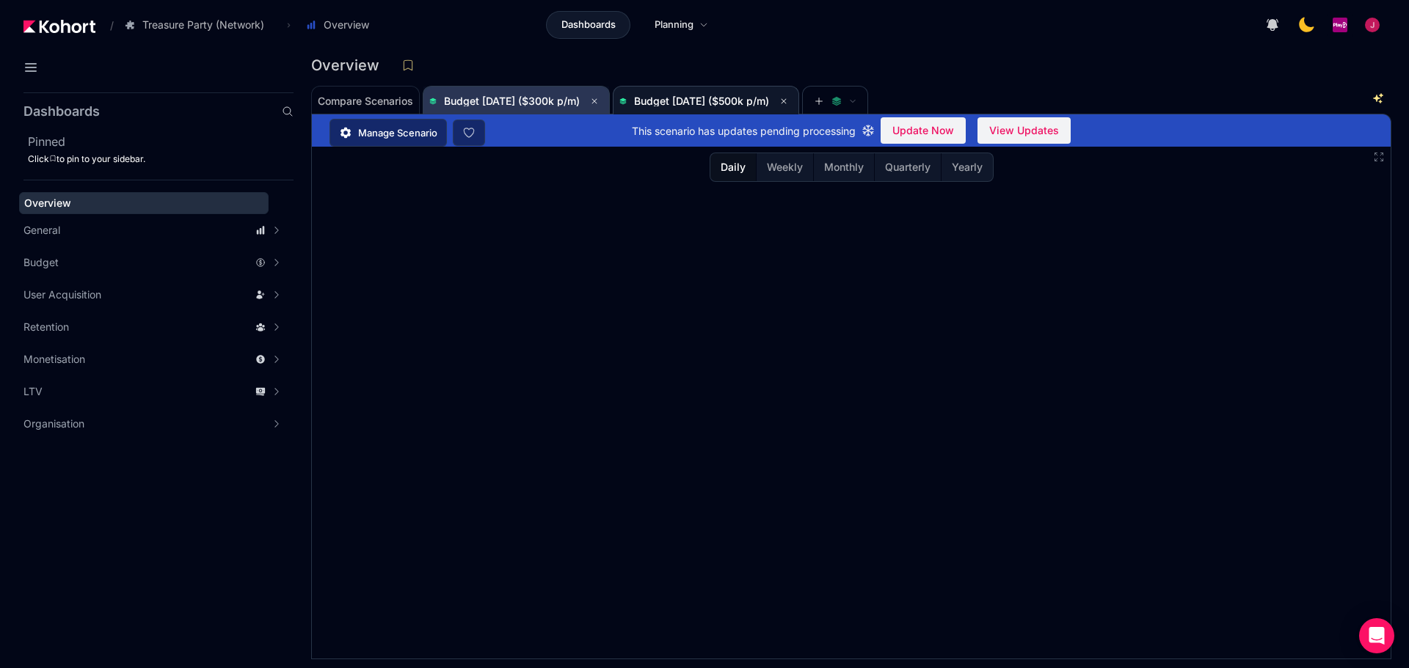
click at [546, 103] on span "Budget [DATE] ($300k p/m)" at bounding box center [512, 101] width 136 height 12
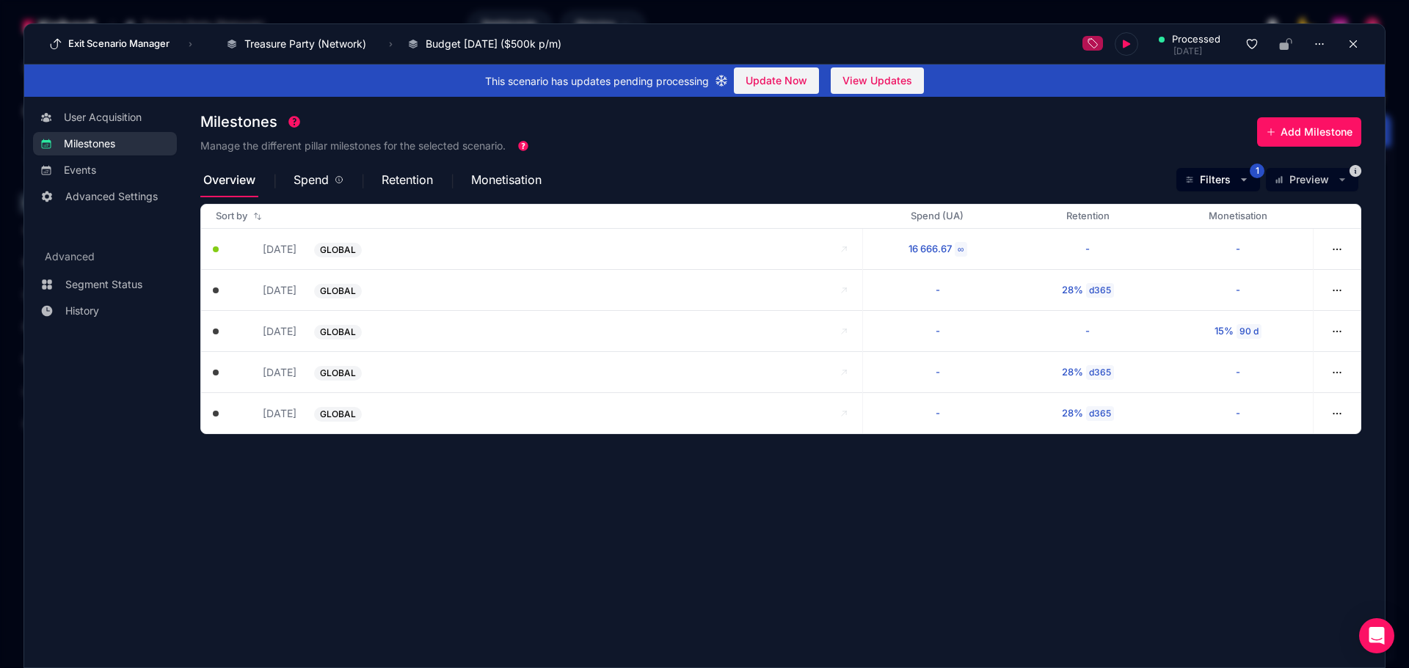
click at [186, 318] on div "User Acquisition Milestones Events Advanced Settings Advanced Segment Status Hi…" at bounding box center [704, 370] width 1360 height 547
click at [743, 178] on span "Filters" at bounding box center [1215, 179] width 31 height 15
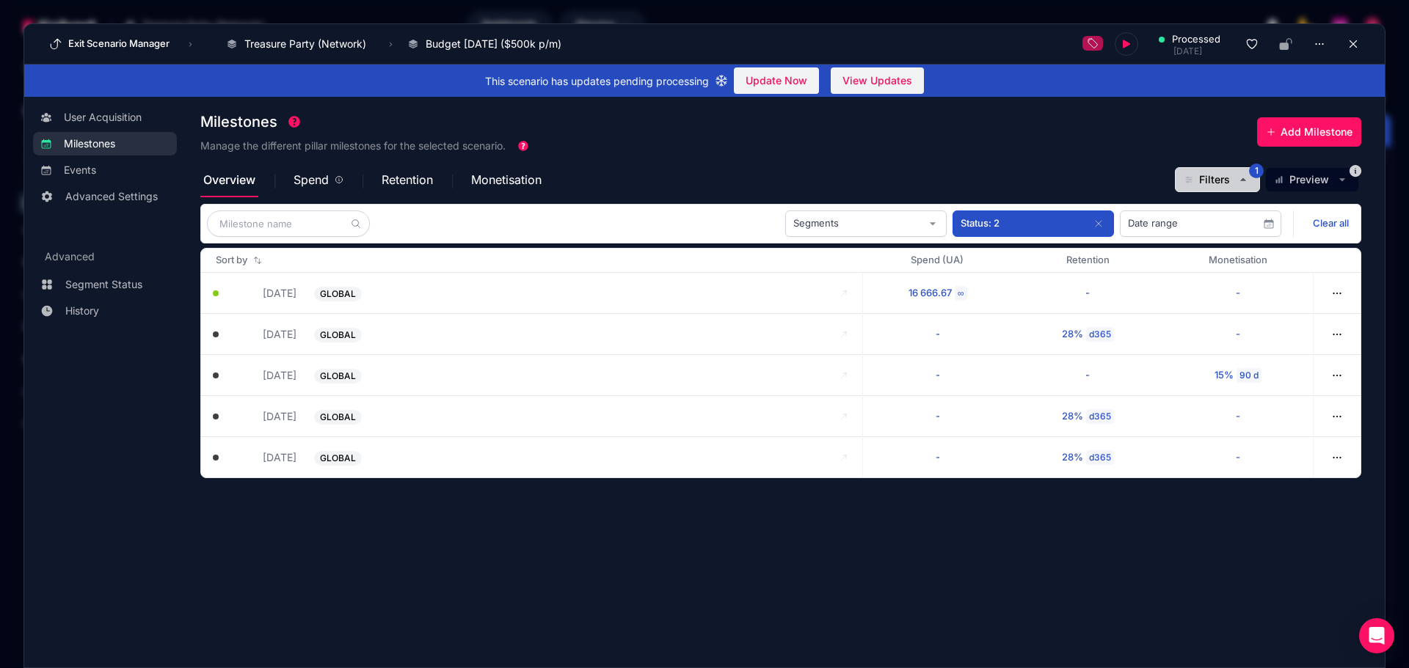
click at [743, 178] on span "Filters" at bounding box center [1214, 179] width 31 height 15
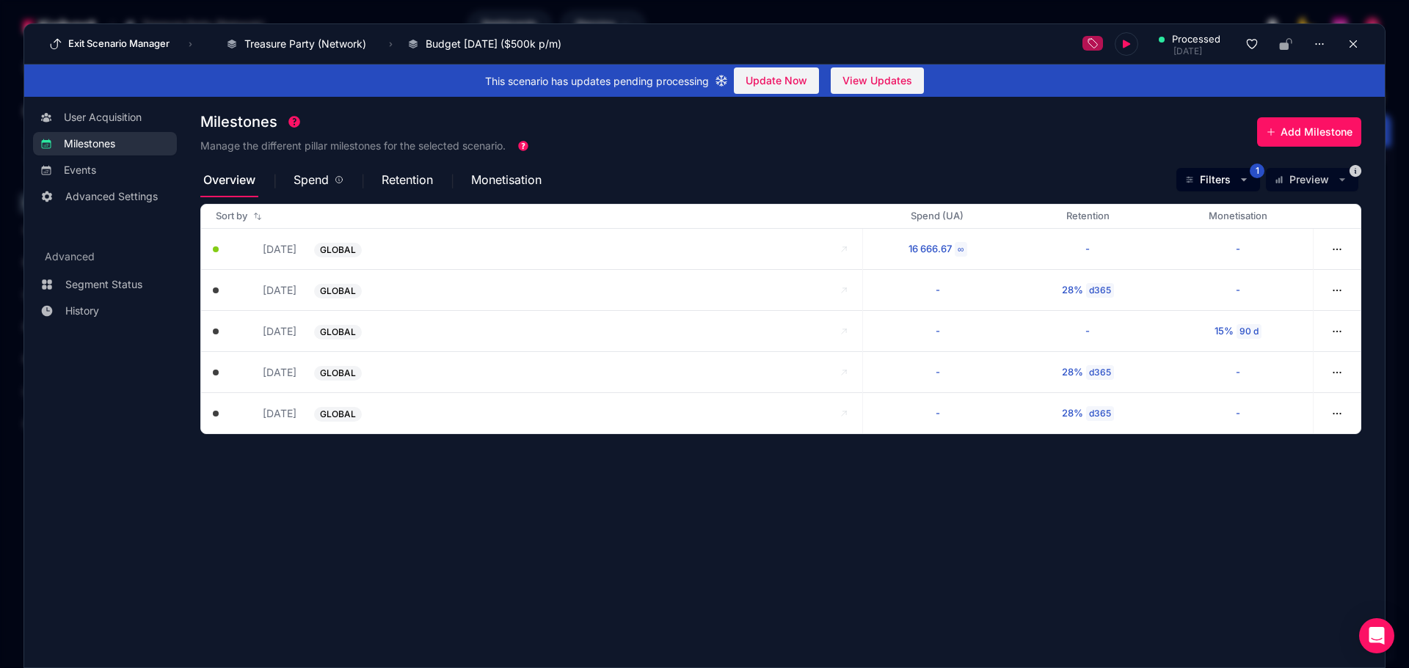
click at [407, 318] on section "Milestones Manage the different pillar milestones for the selected scenario. Ad…" at bounding box center [792, 375] width 1184 height 539
click at [313, 179] on span "Spend" at bounding box center [311, 180] width 35 height 12
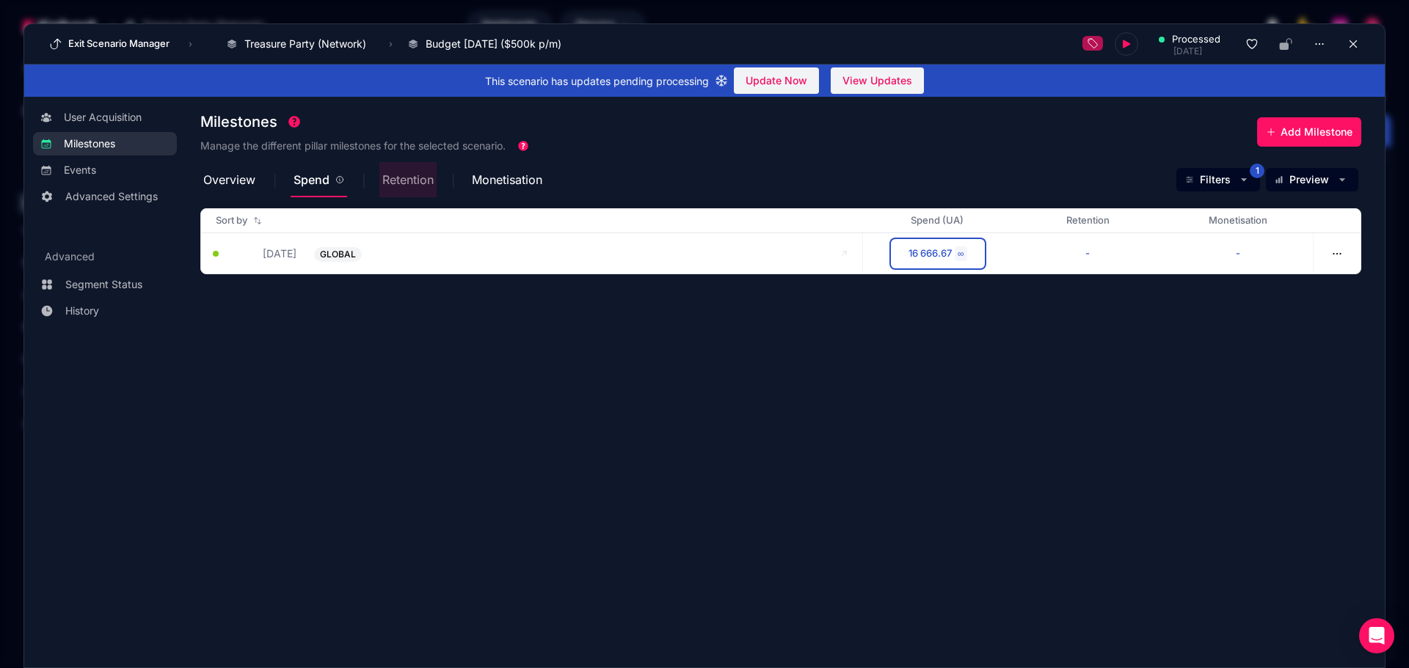
click at [407, 178] on span "Retention" at bounding box center [407, 180] width 51 height 12
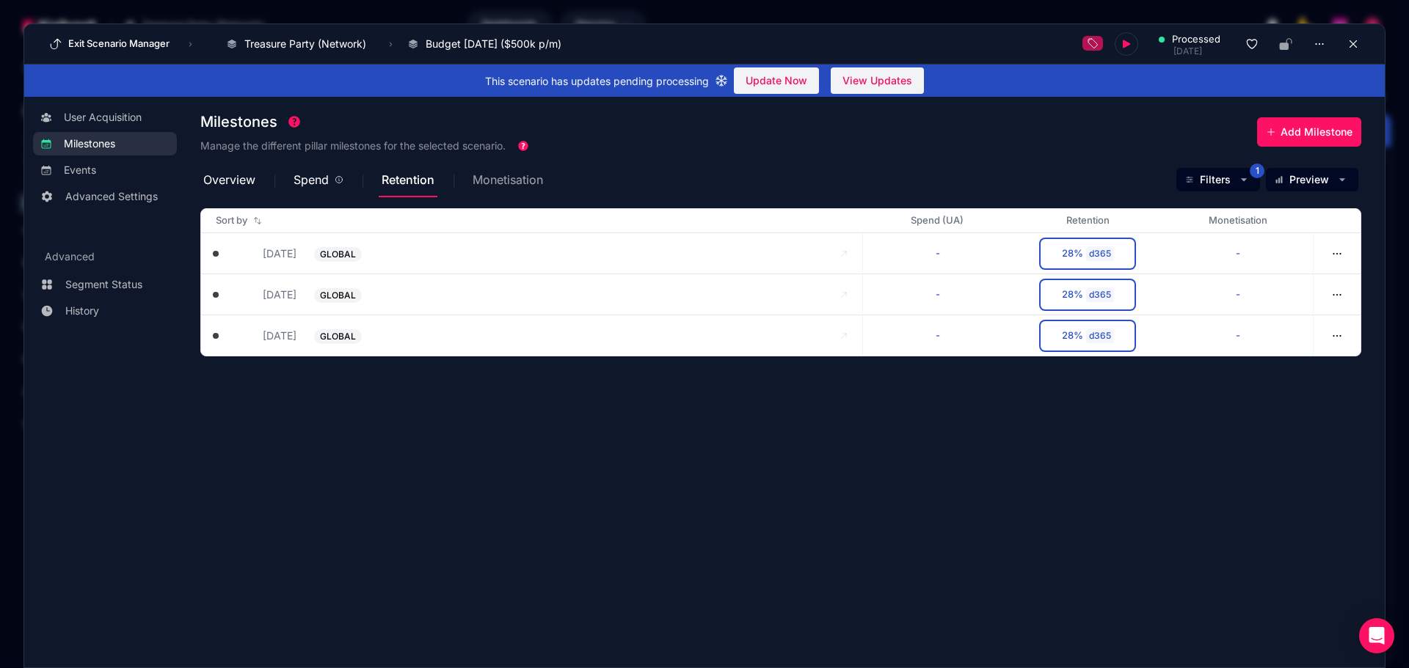
click at [519, 178] on span "Monetisation" at bounding box center [508, 180] width 70 height 12
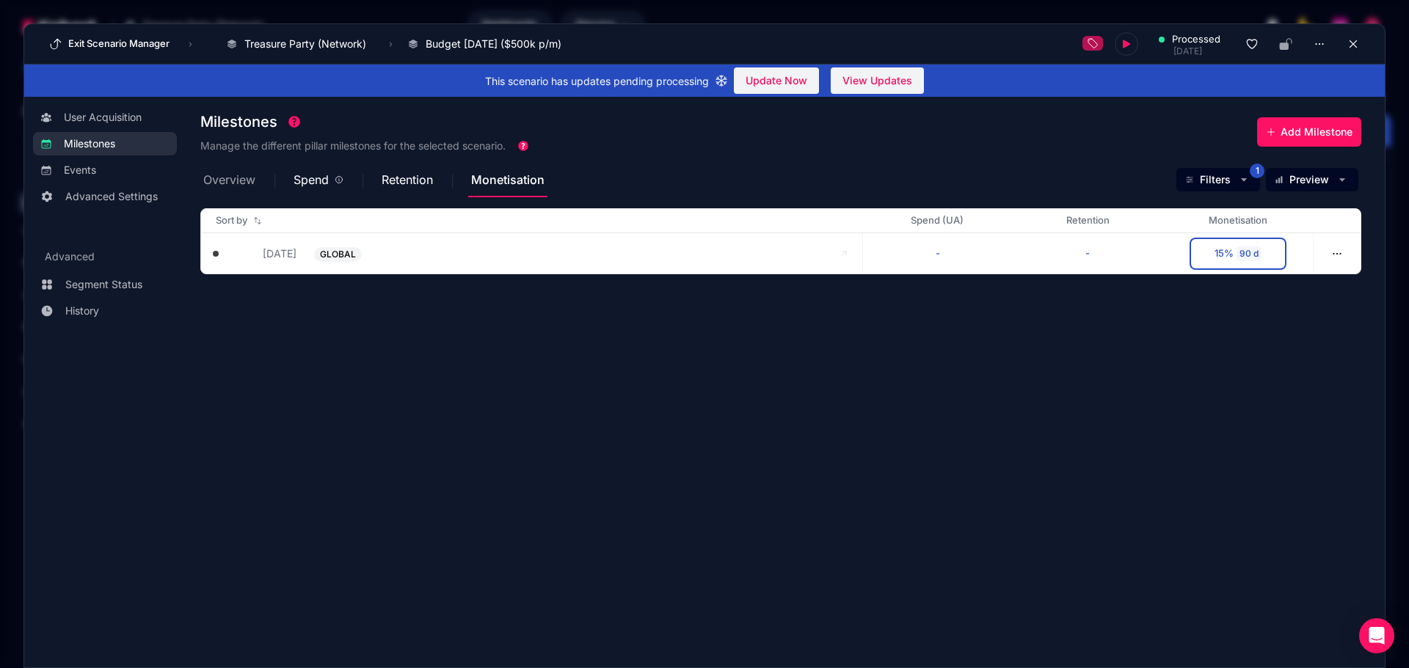
click at [222, 186] on span "Overview" at bounding box center [229, 180] width 52 height 12
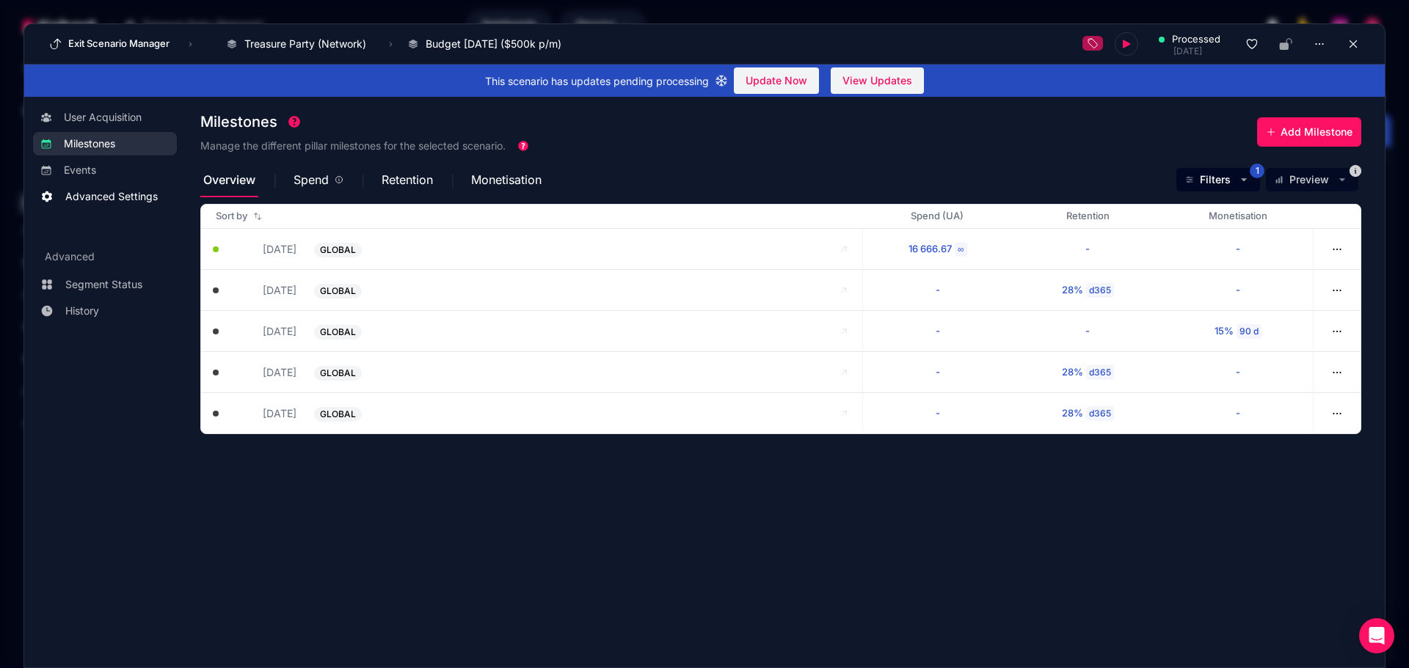
click at [132, 196] on span "Advanced Settings" at bounding box center [111, 196] width 92 height 15
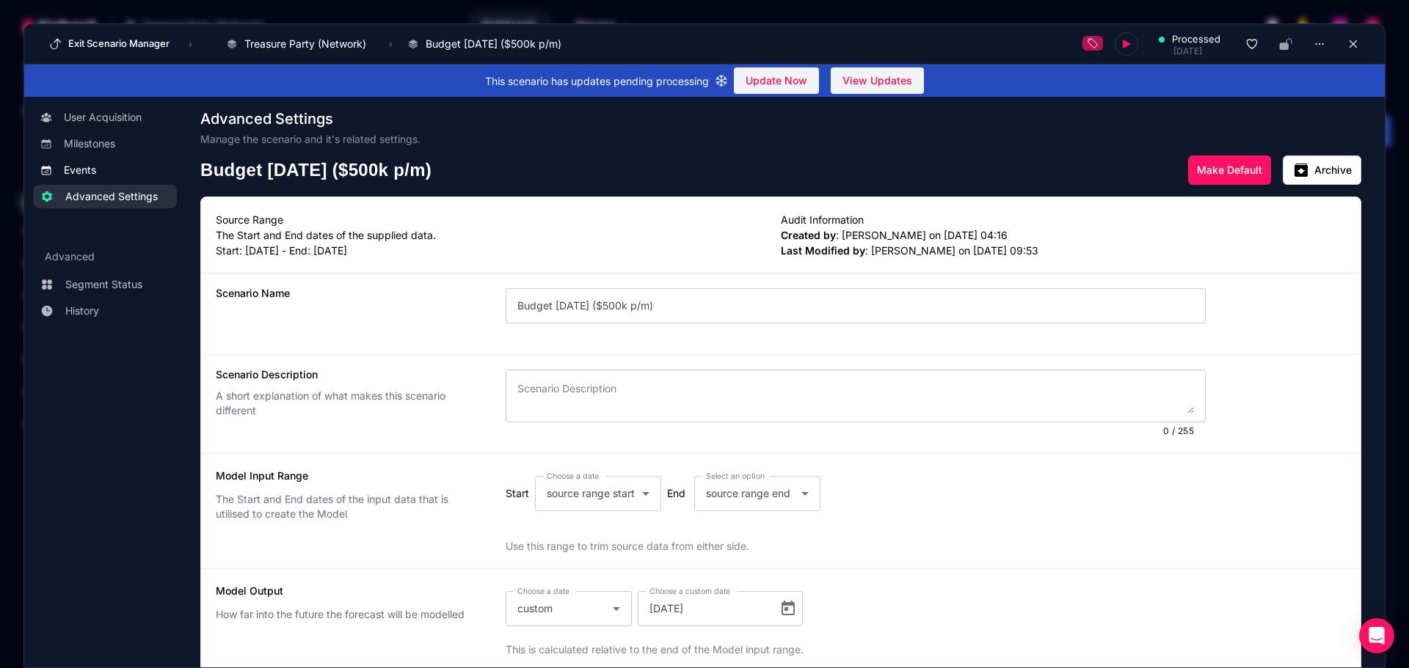
click at [104, 181] on link "Events" at bounding box center [105, 169] width 144 height 23
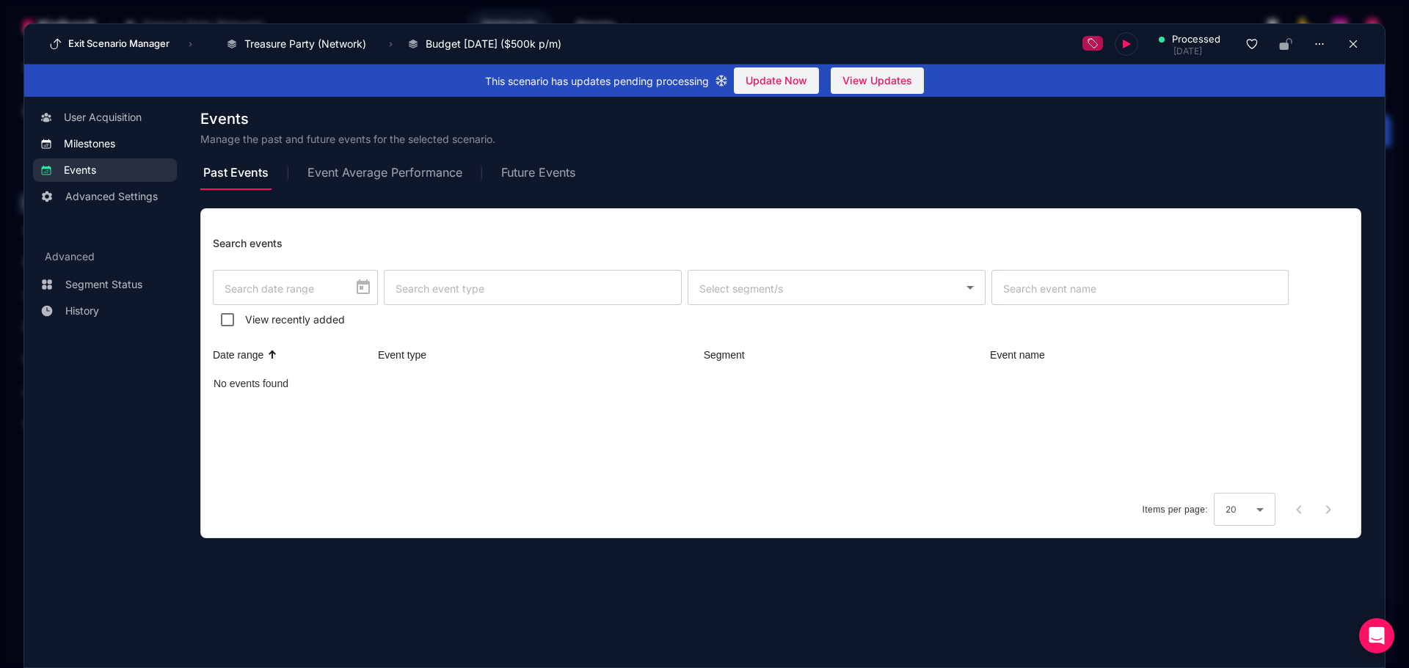
click at [124, 142] on span "Milestones" at bounding box center [117, 143] width 106 height 15
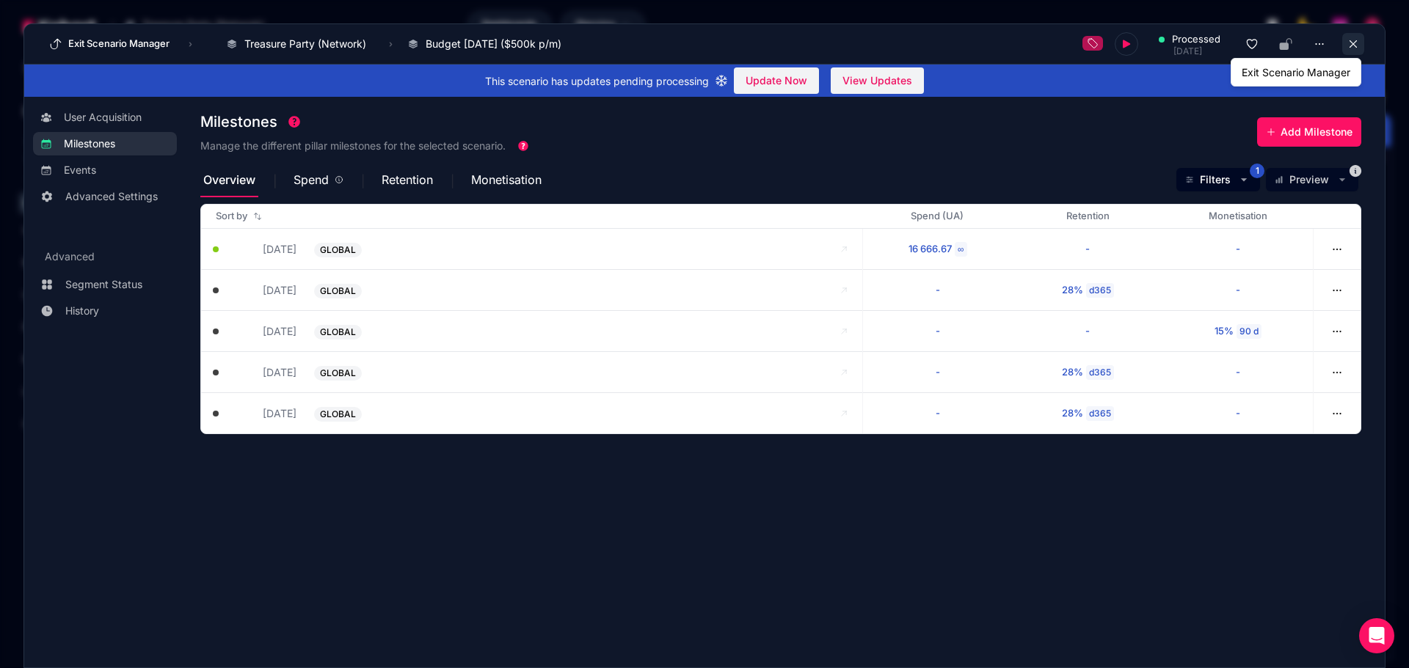
click at [743, 51] on button at bounding box center [1353, 44] width 22 height 22
